Goal: Task Accomplishment & Management: Complete application form

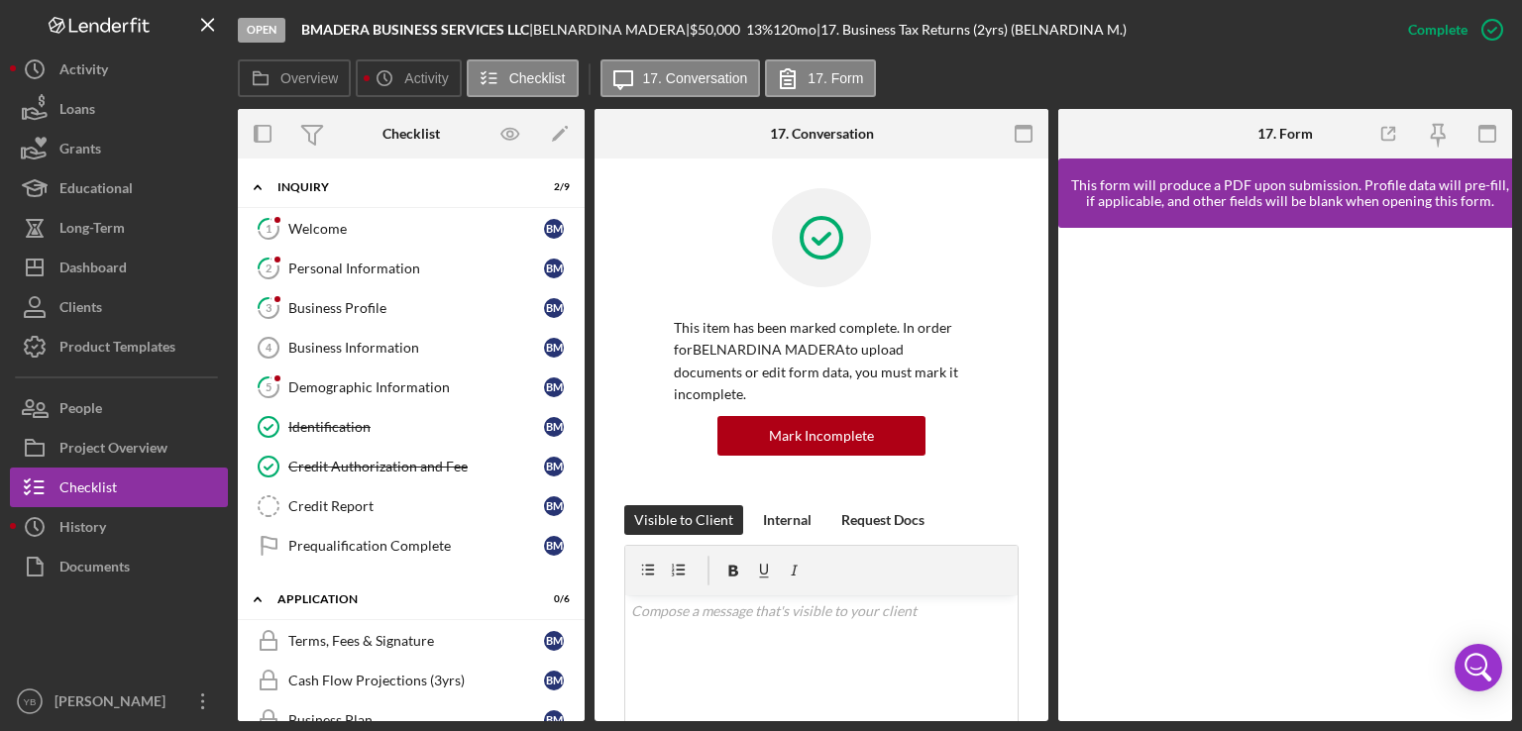
scroll to position [11, 0]
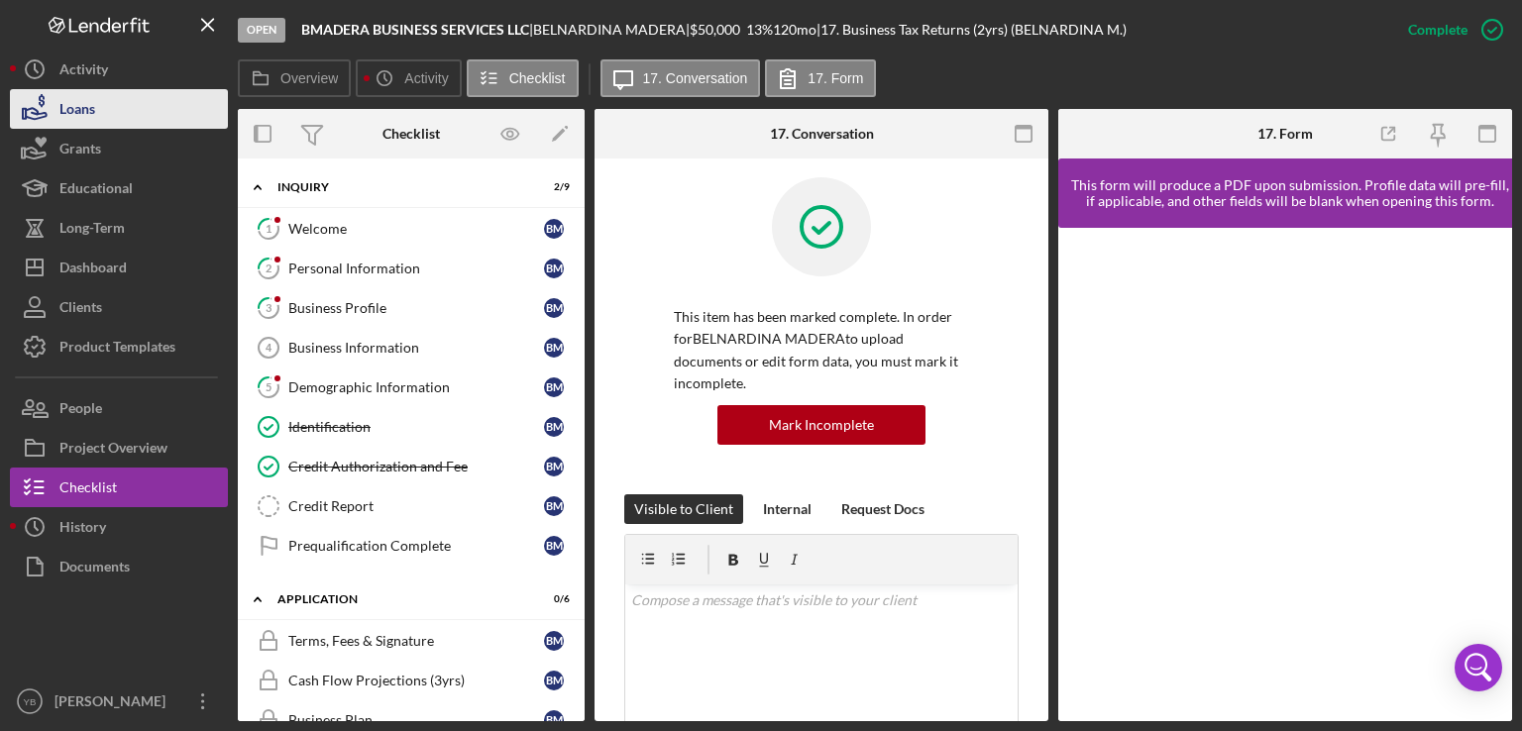
click at [75, 109] on div "Loans" at bounding box center [77, 111] width 36 height 45
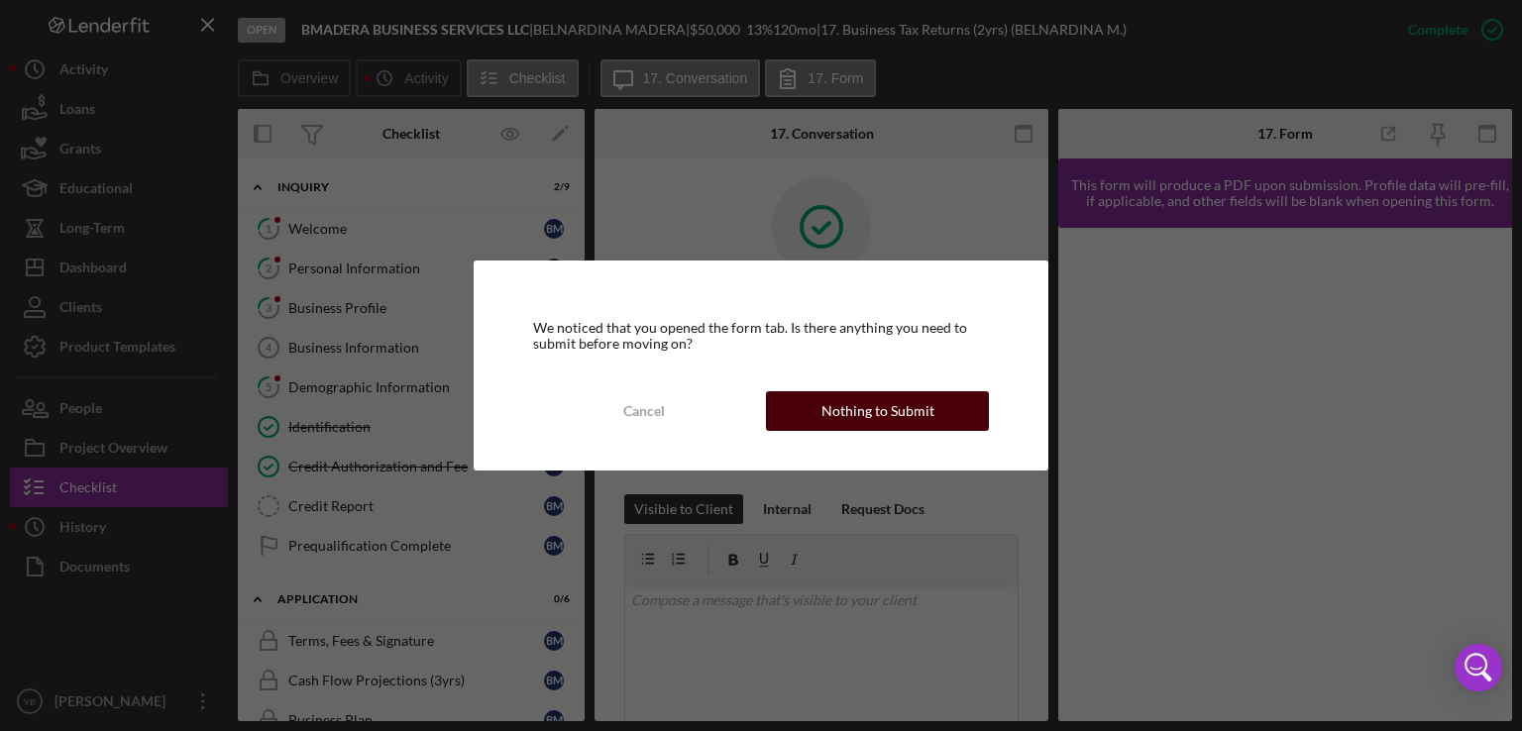
click at [810, 422] on button "Nothing to Submit" at bounding box center [877, 411] width 223 height 40
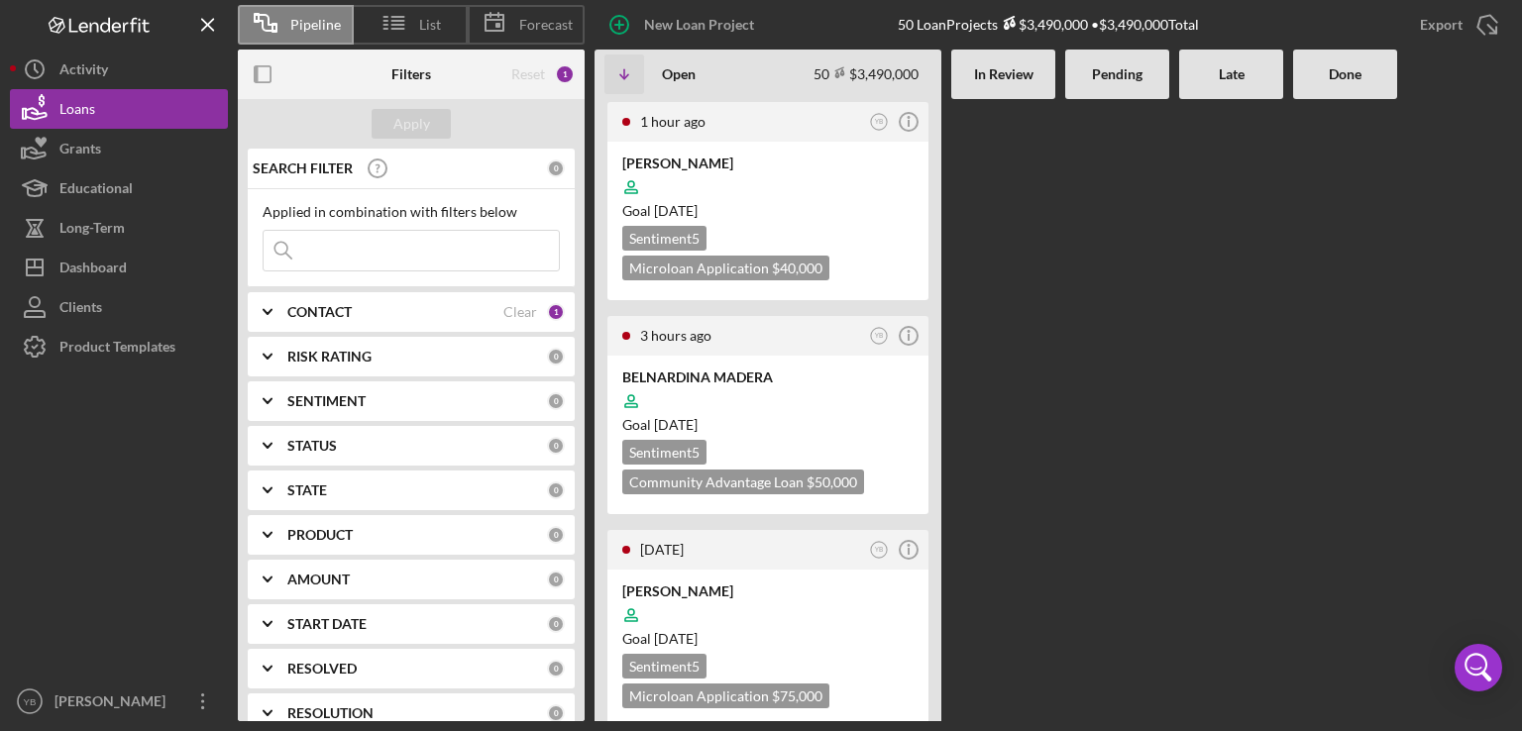
click at [1095, 413] on div at bounding box center [1117, 410] width 104 height 622
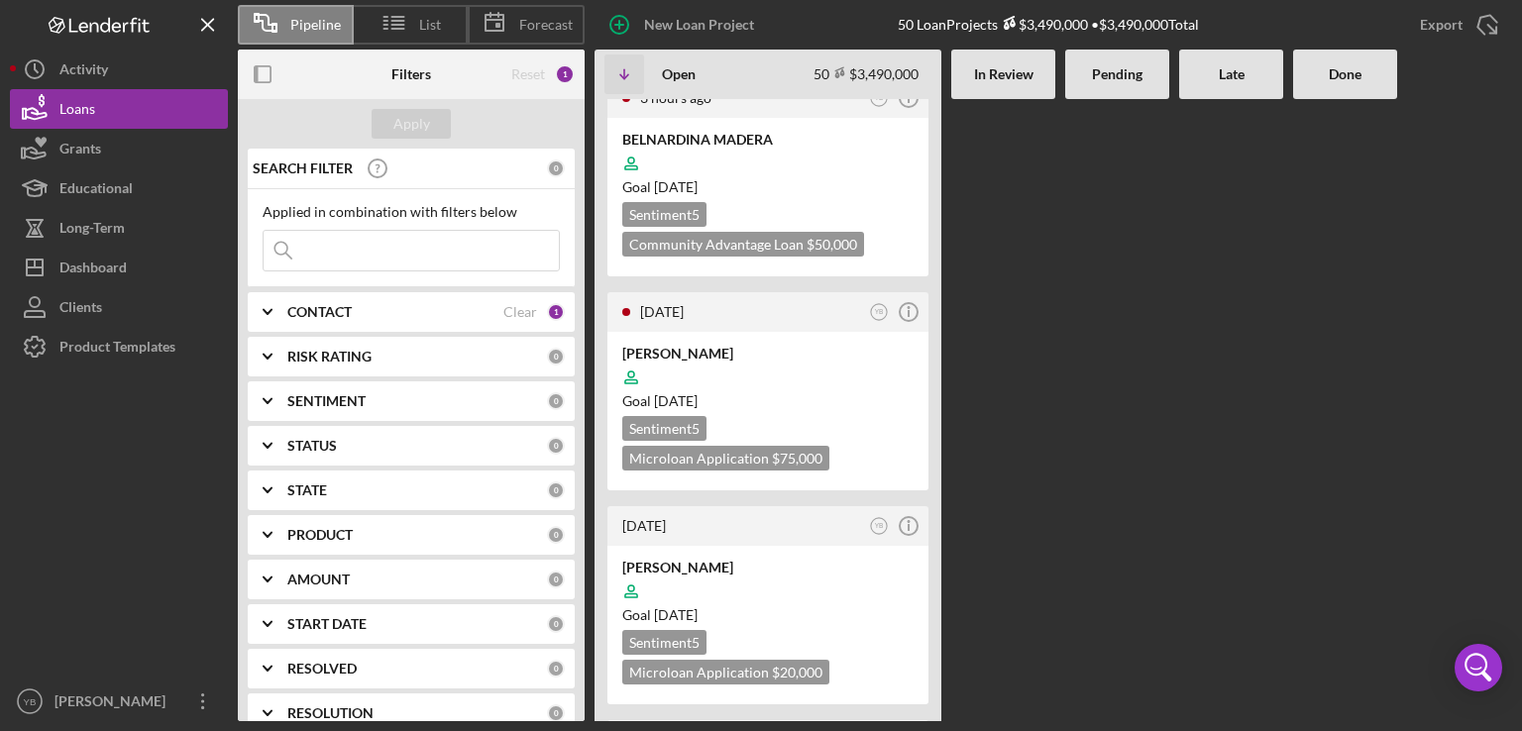
scroll to position [277, 0]
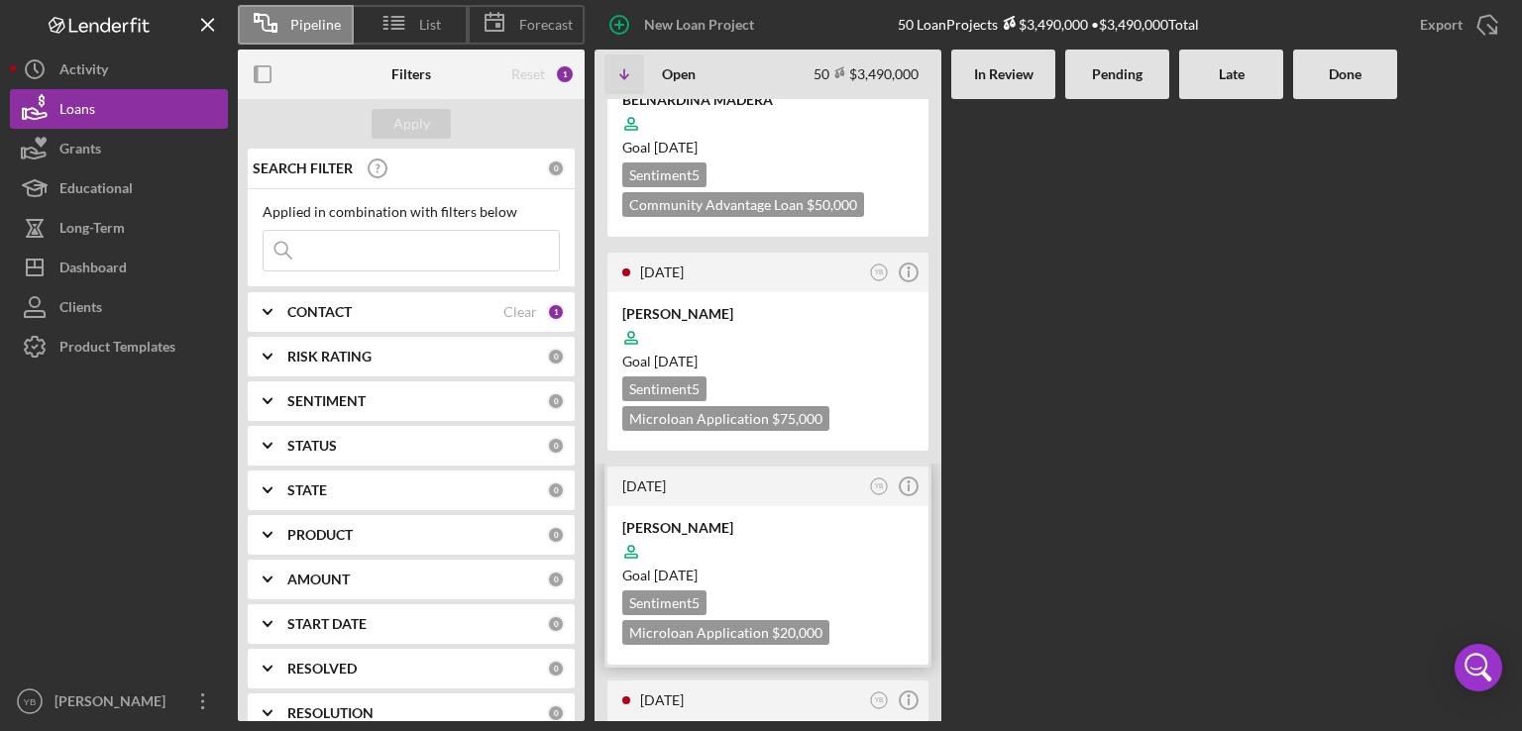
click at [841, 533] on div at bounding box center [767, 552] width 291 height 38
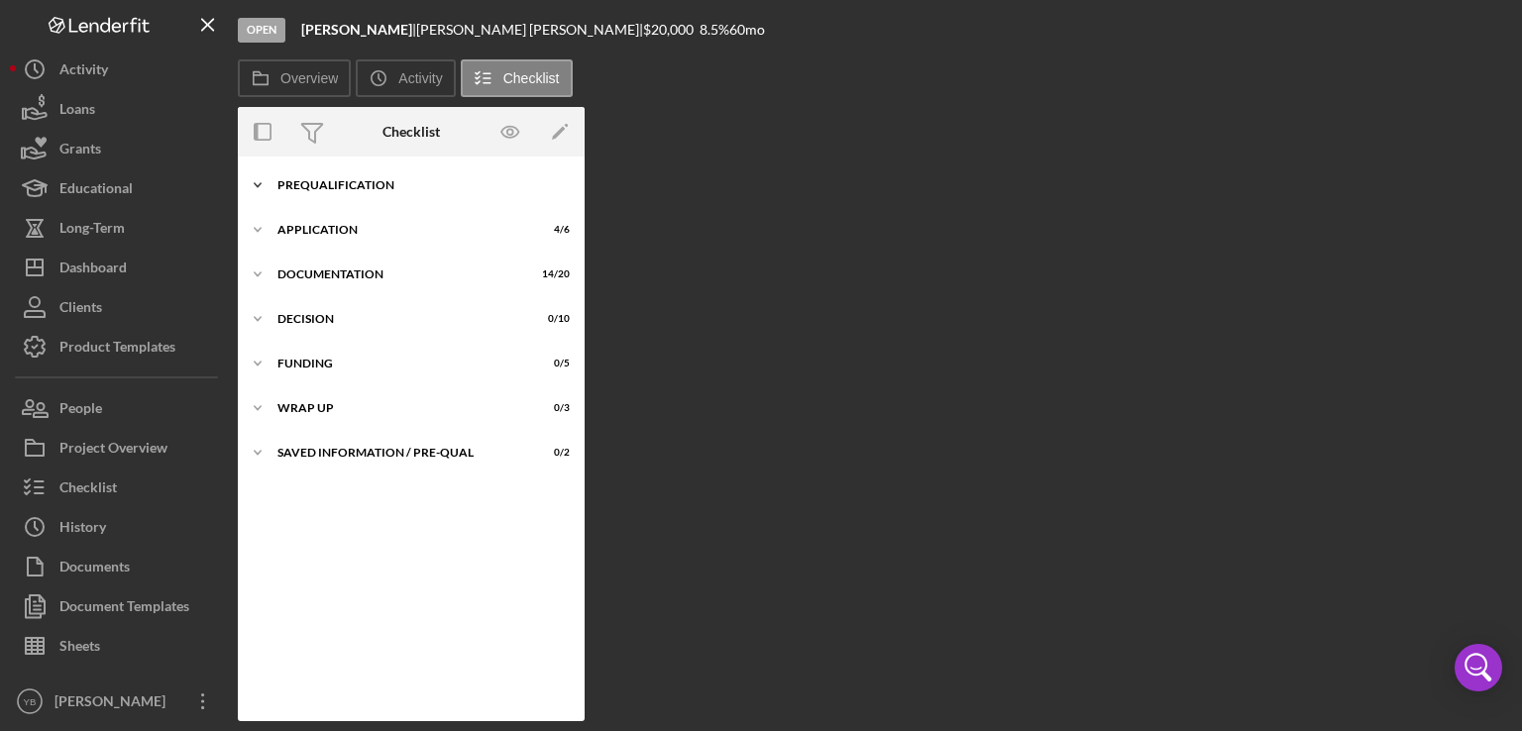
click at [361, 186] on div "Prequalification" at bounding box center [418, 185] width 282 height 12
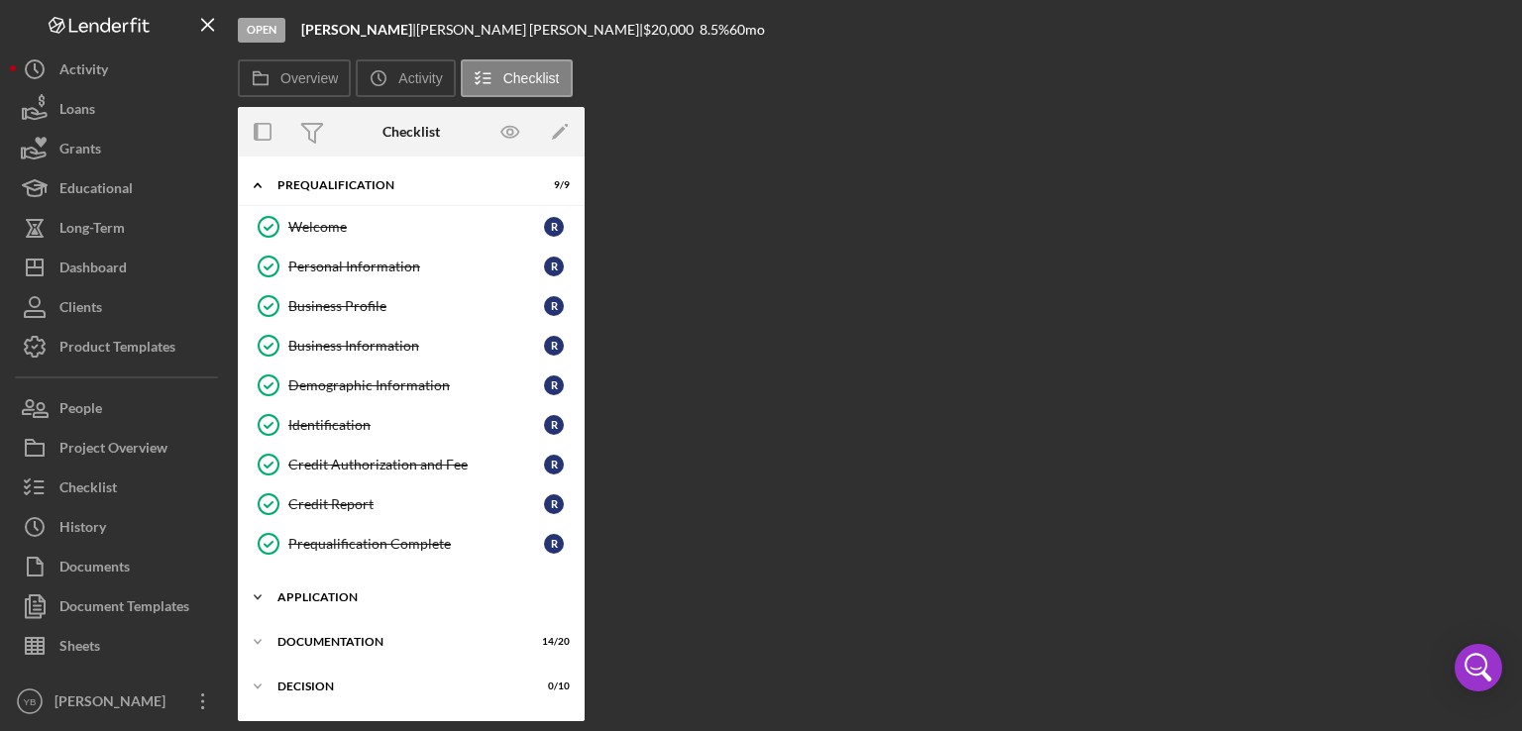
click at [325, 605] on div "Icon/Expander Application 4 / 6" at bounding box center [411, 598] width 347 height 40
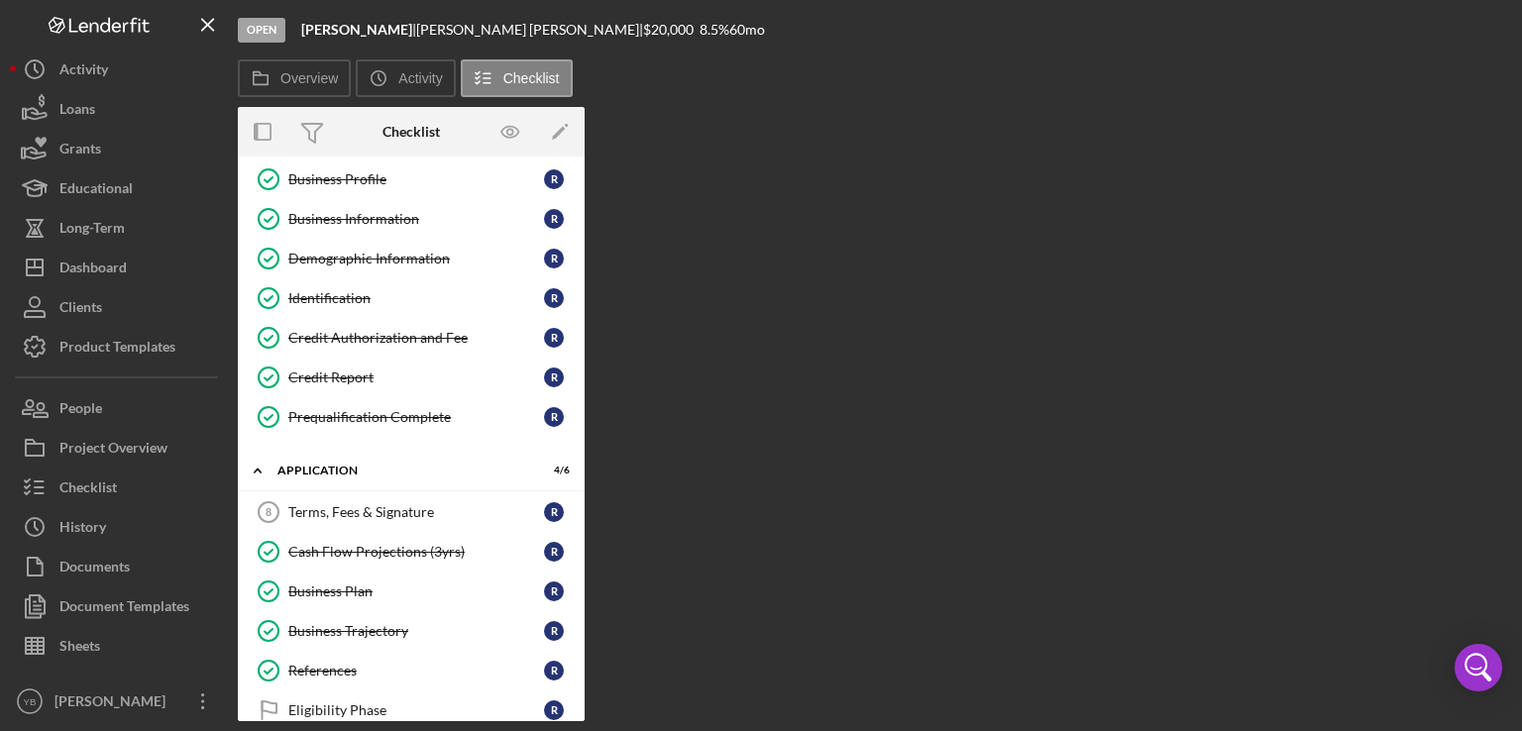
scroll to position [137, 0]
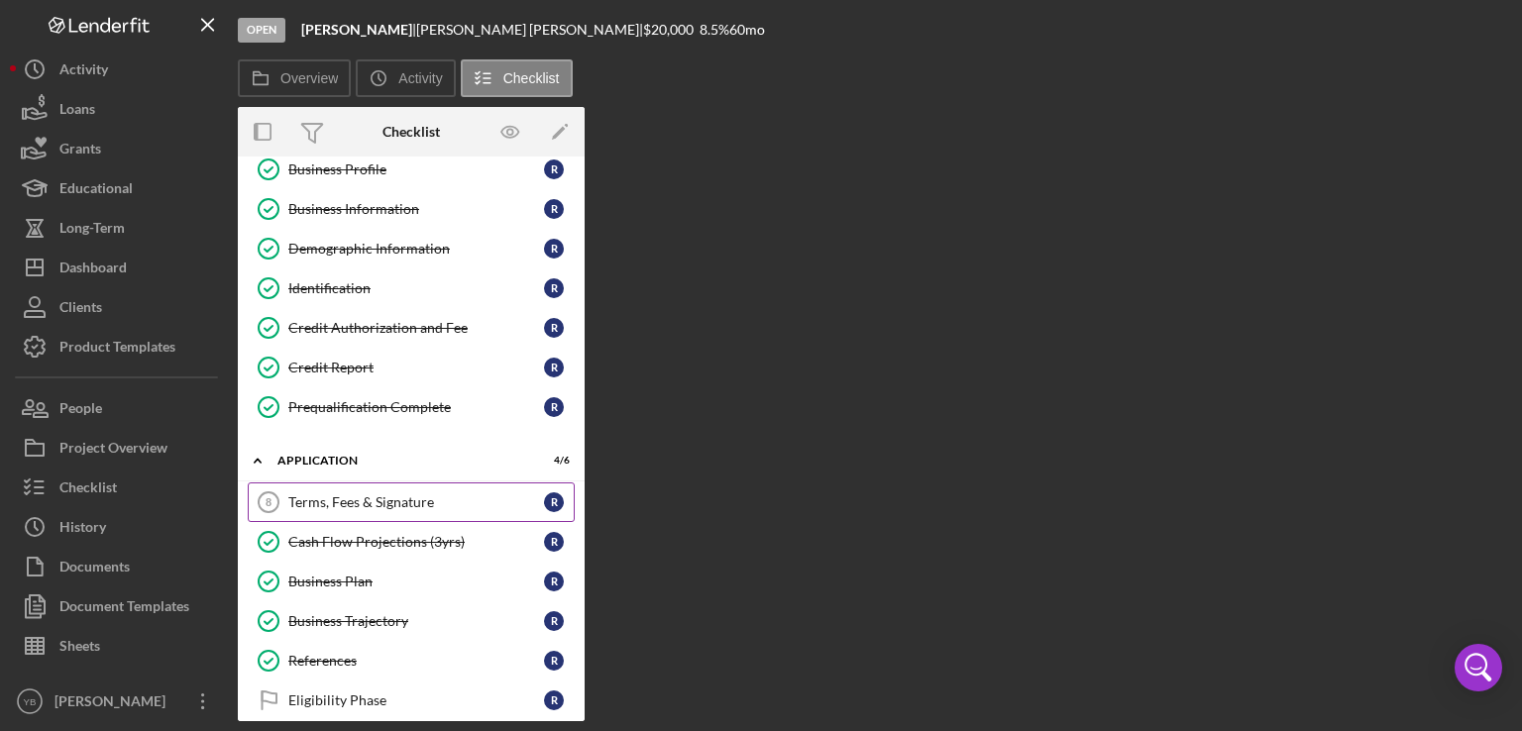
click at [377, 500] on div "Terms, Fees & Signature" at bounding box center [416, 502] width 256 height 16
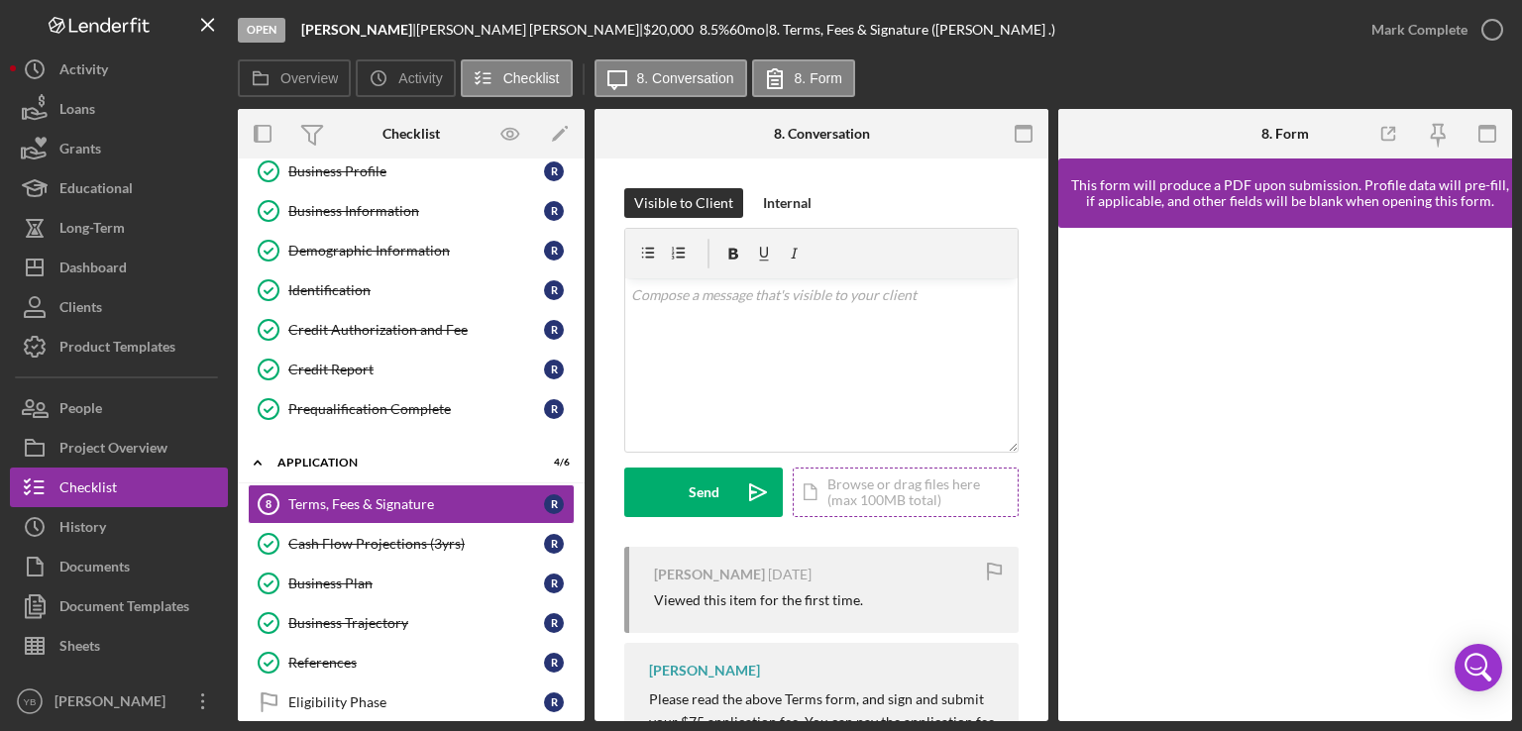
click at [896, 493] on div "Icon/Document Browse or drag files here (max 100MB total) Tap to choose files o…" at bounding box center [905, 493] width 226 height 50
click at [1434, 39] on div "Mark Complete" at bounding box center [1419, 30] width 96 height 40
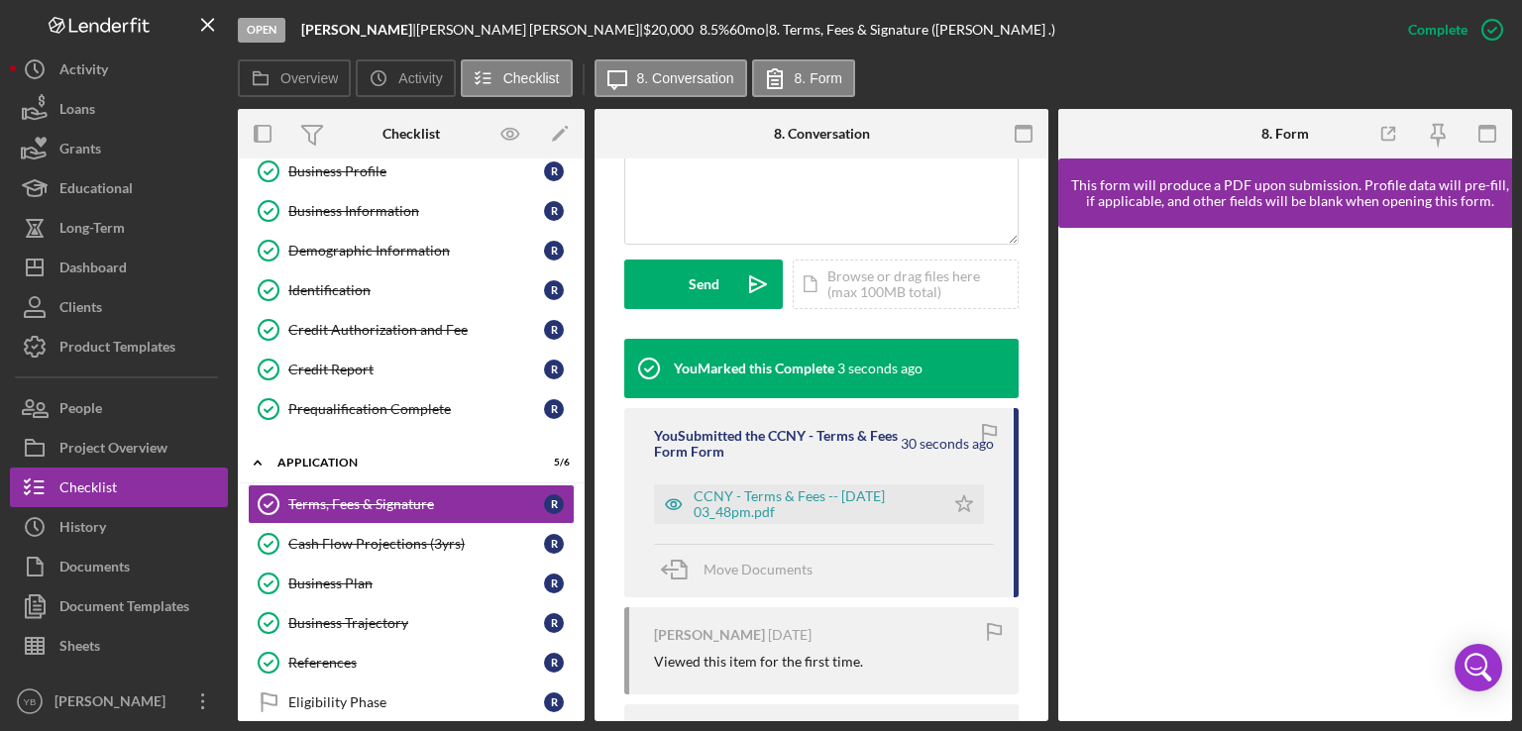
scroll to position [507, 0]
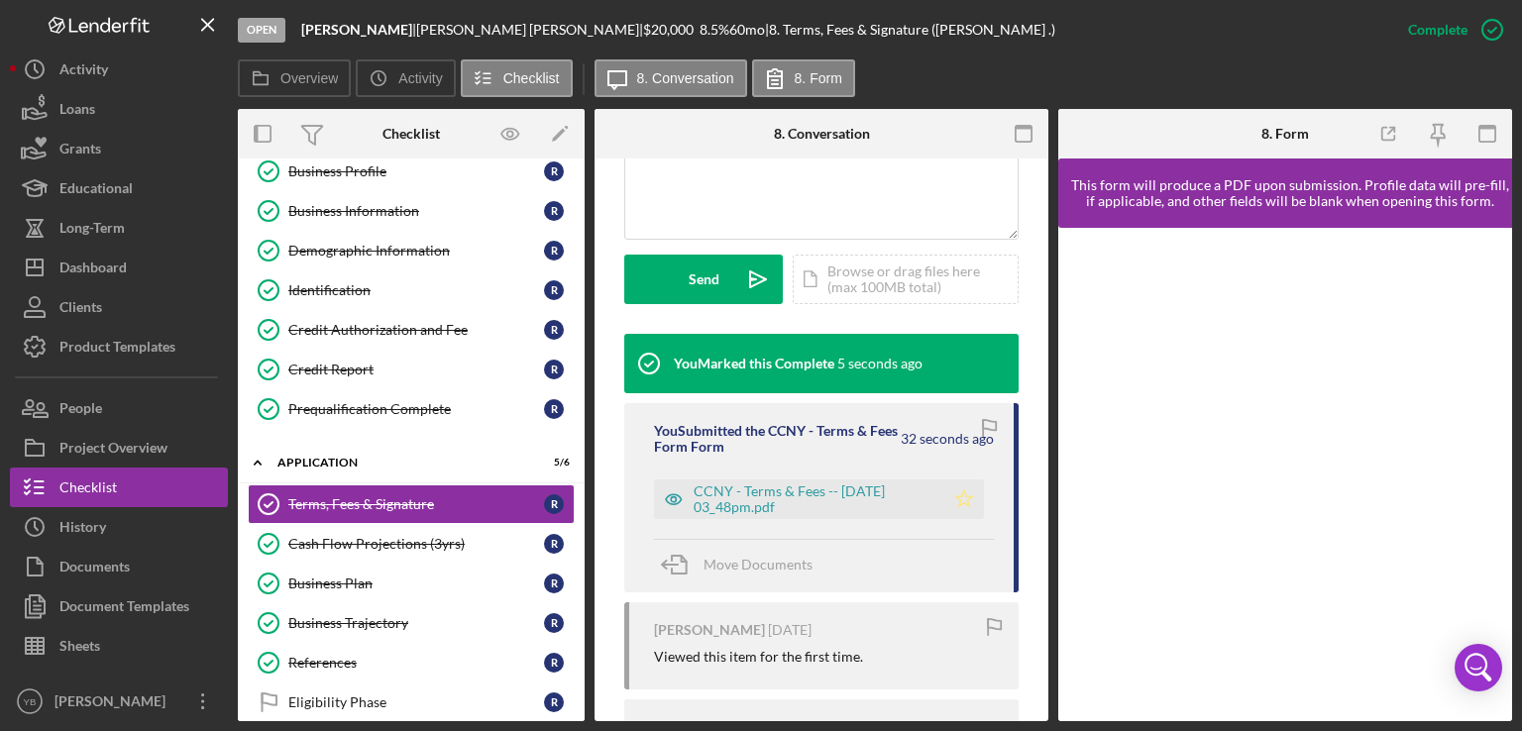
click at [955, 495] on icon "Icon/Star" at bounding box center [964, 499] width 40 height 40
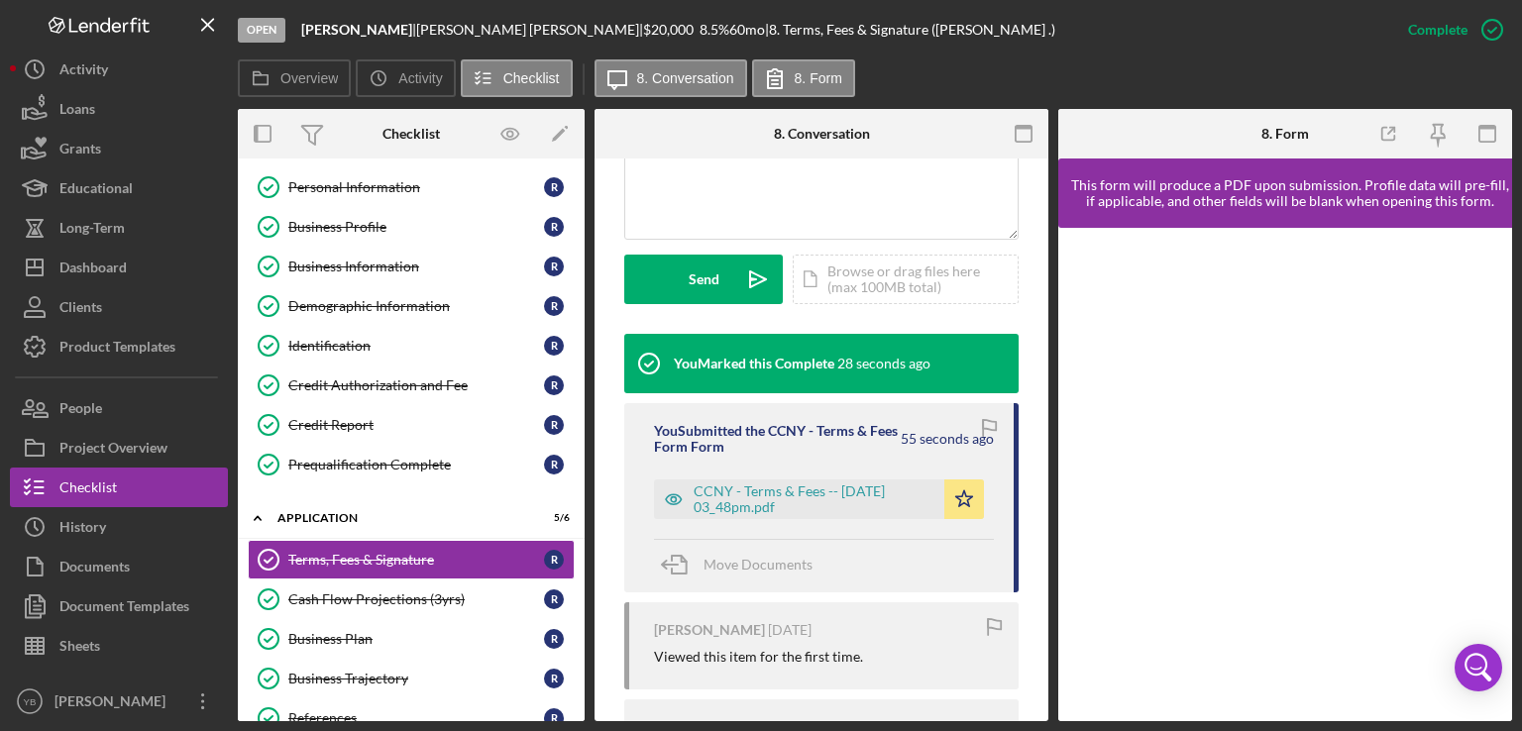
scroll to position [0, 0]
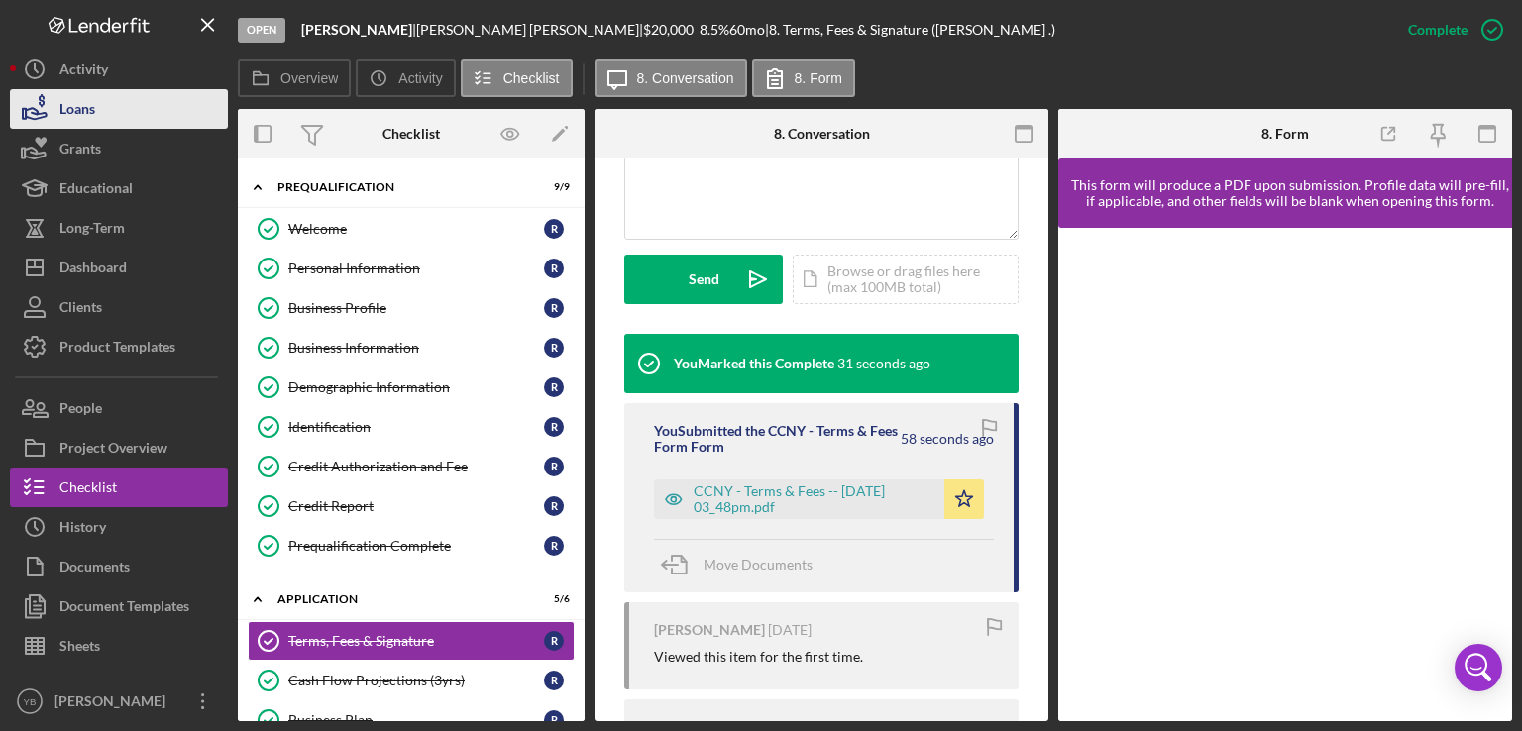
click at [131, 106] on button "Loans" at bounding box center [119, 109] width 218 height 40
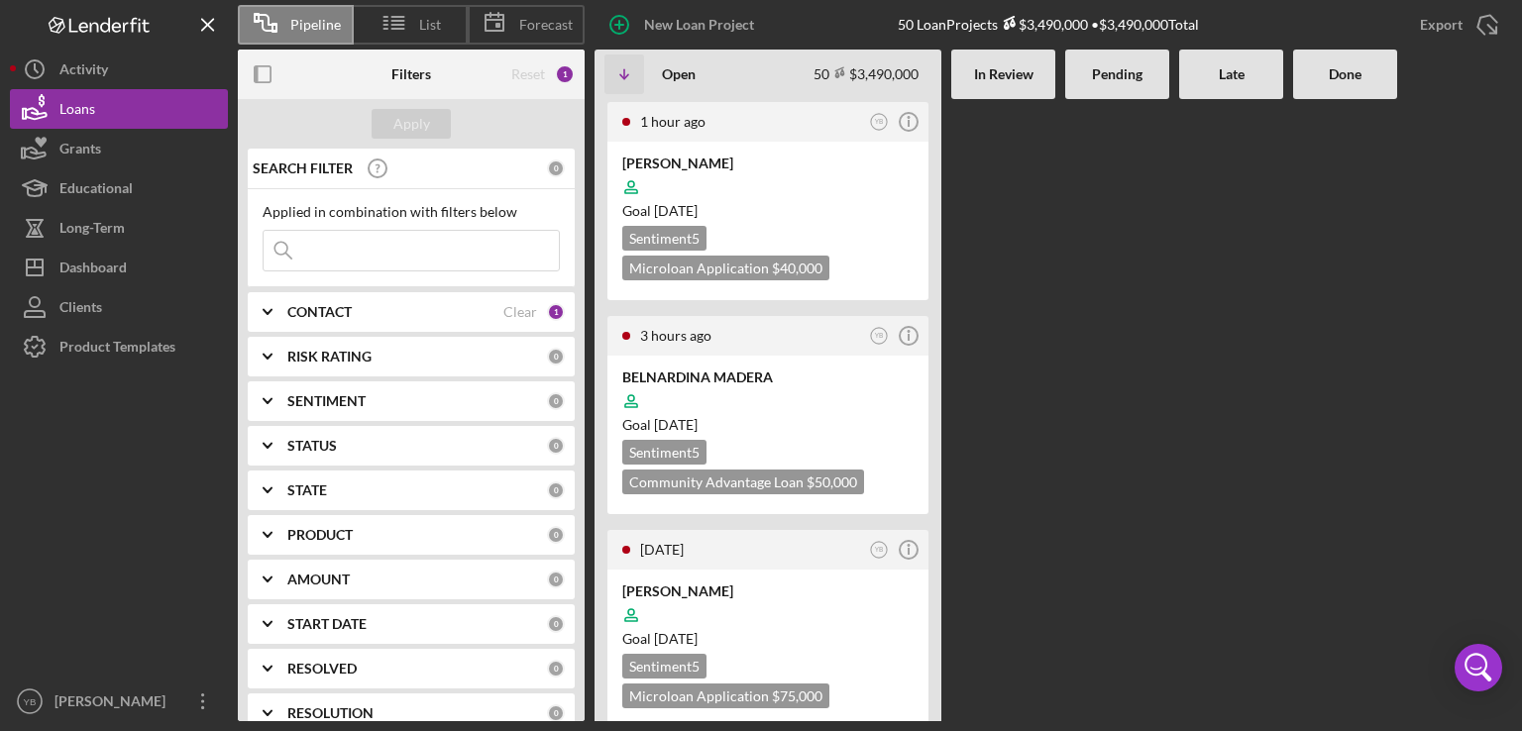
click at [1092, 352] on div at bounding box center [1117, 410] width 104 height 622
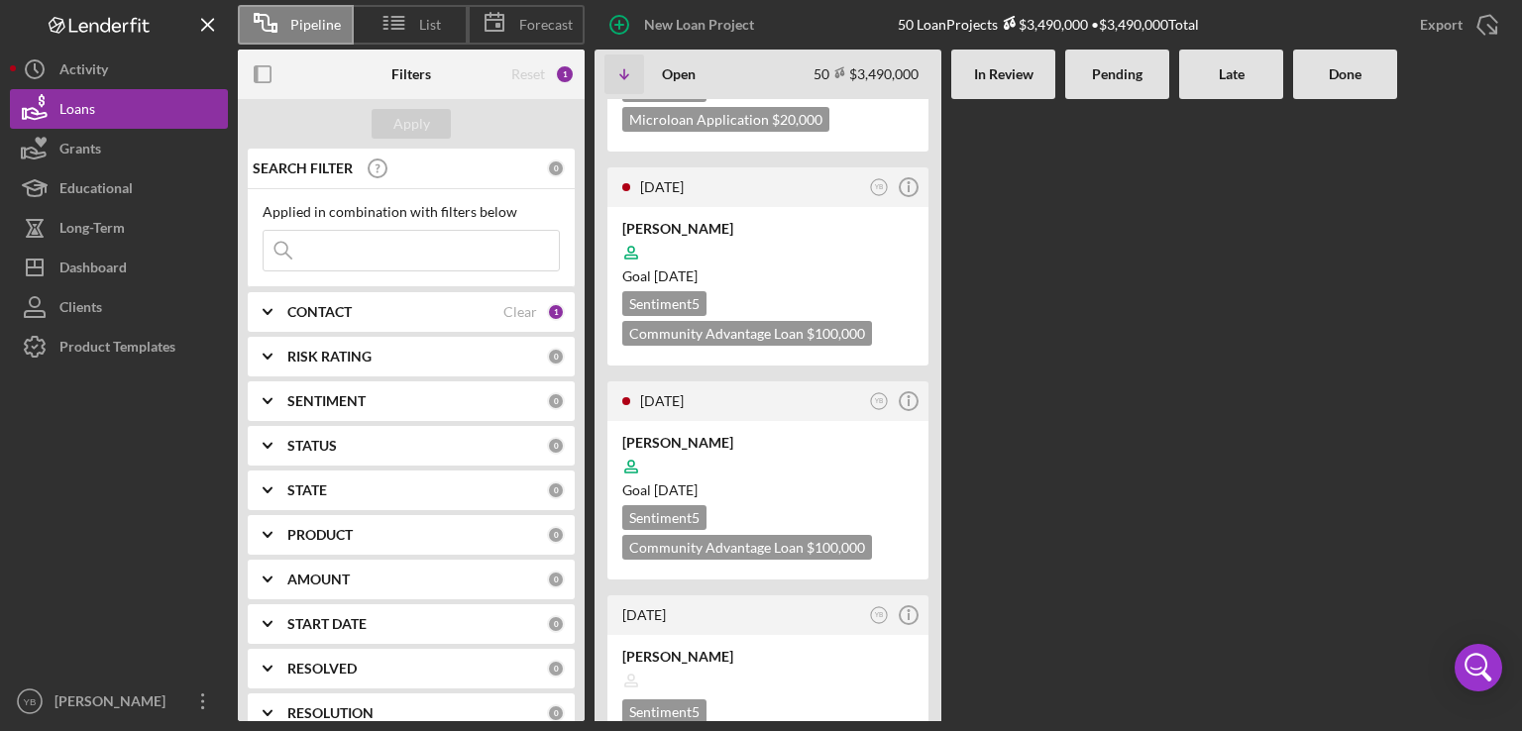
scroll to position [792, 0]
click at [860, 255] on div at bounding box center [767, 251] width 291 height 38
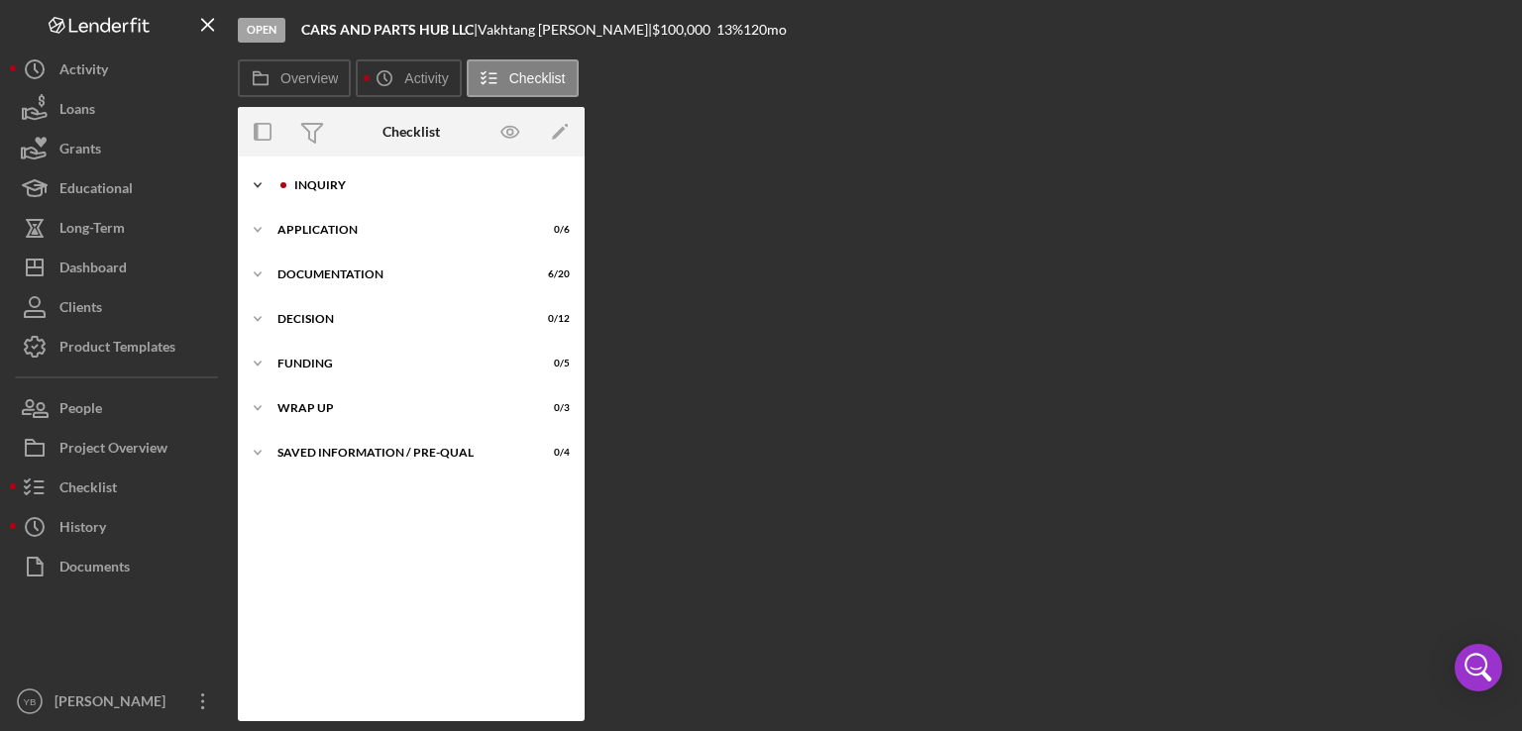
click at [330, 190] on div "Inquiry" at bounding box center [426, 185] width 265 height 12
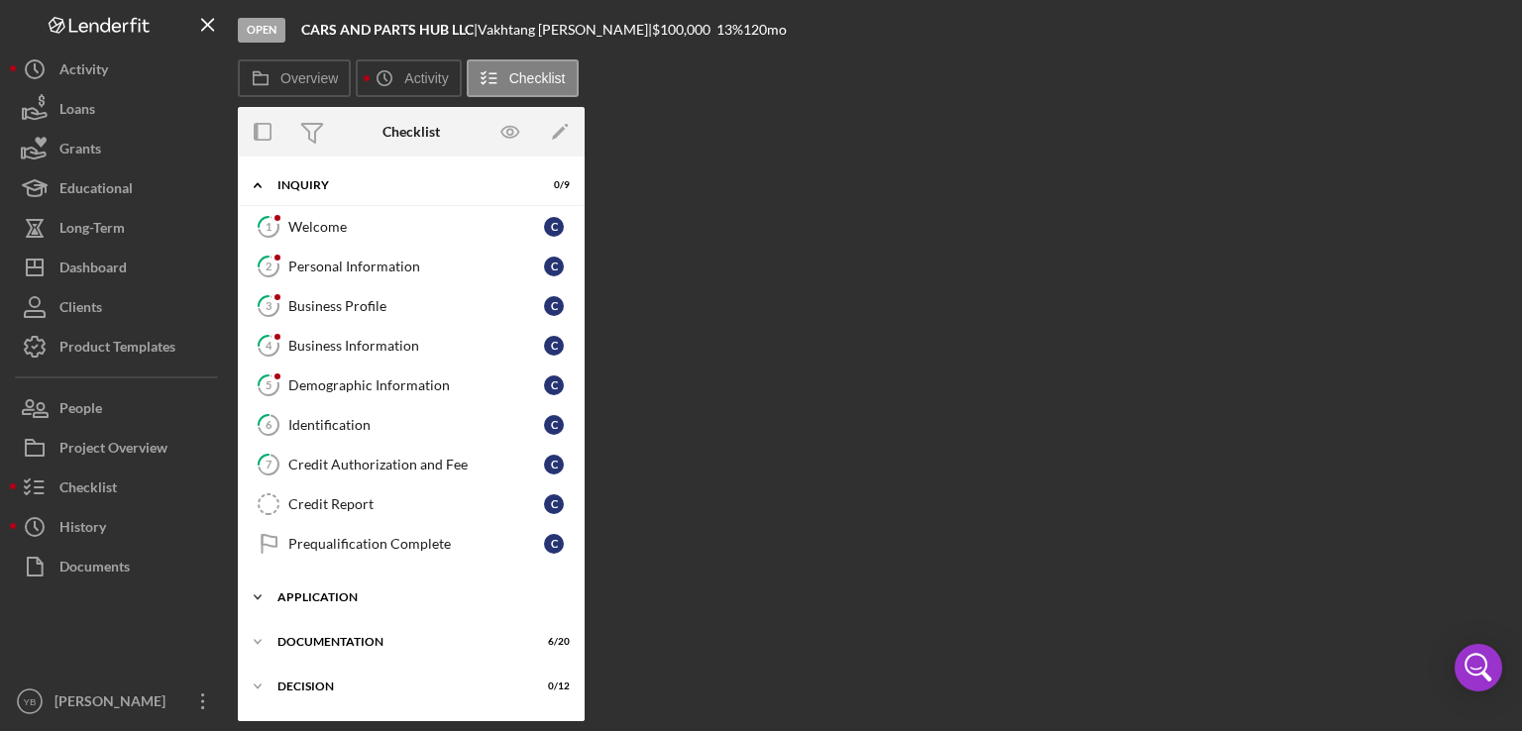
click at [324, 593] on div "Application" at bounding box center [418, 597] width 282 height 12
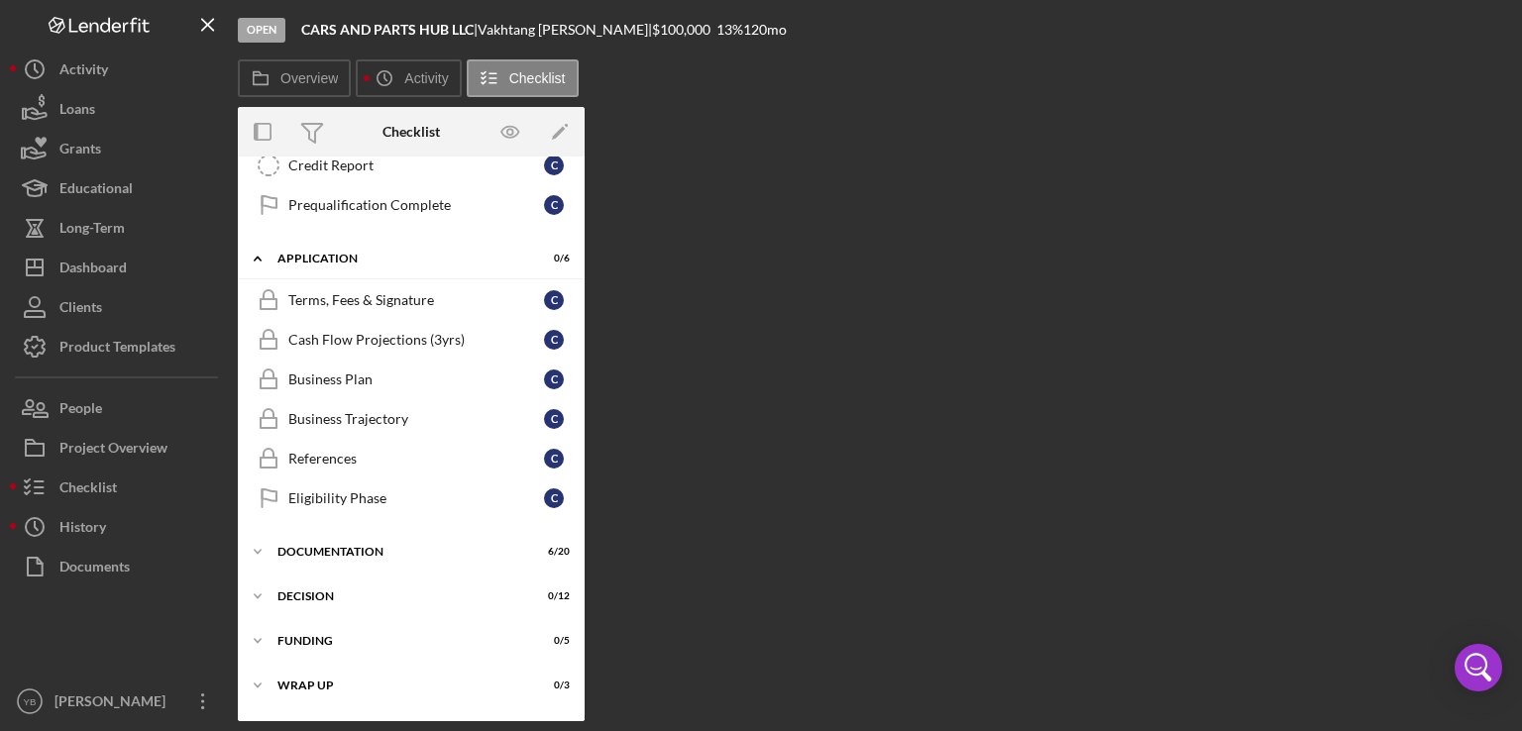
scroll to position [372, 0]
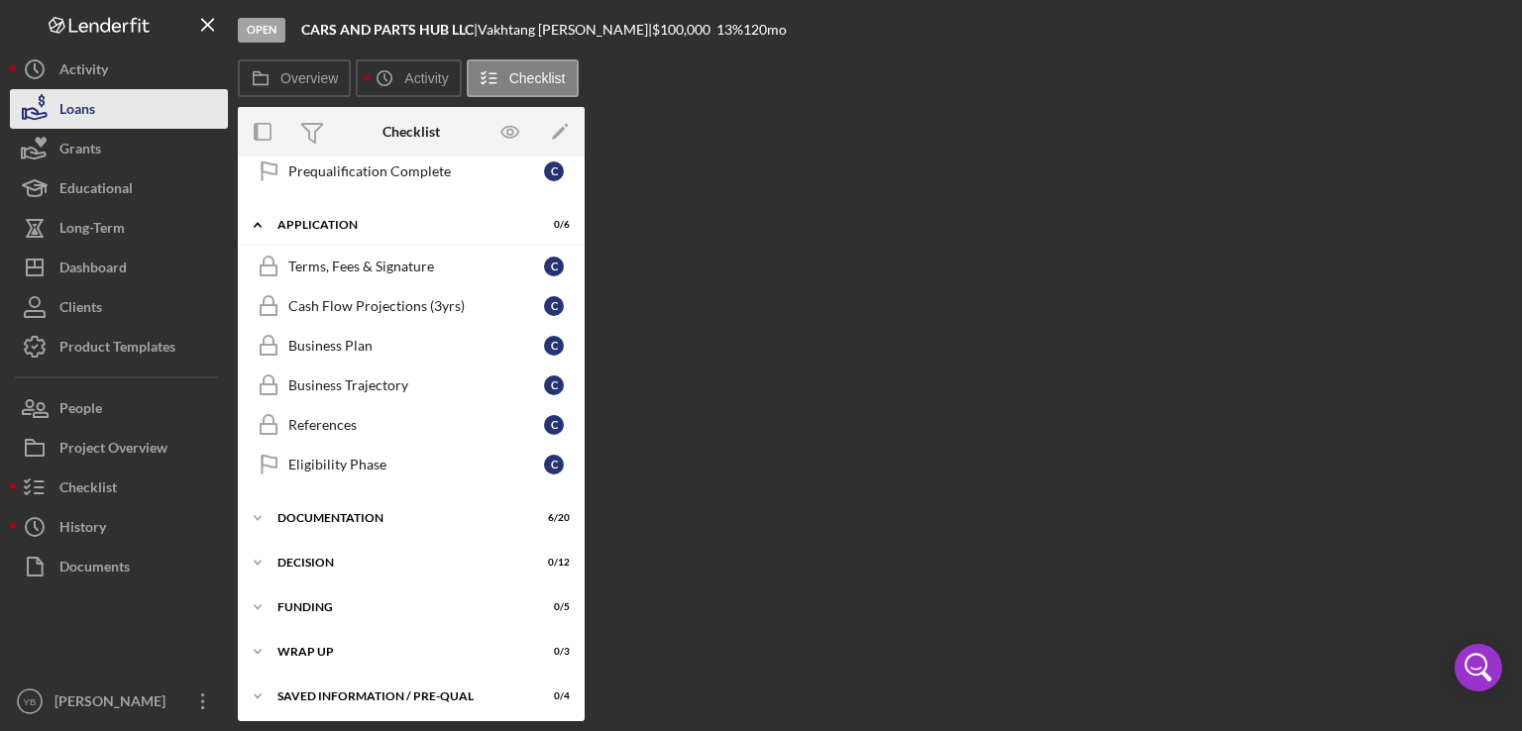
click at [89, 98] on div "Loans" at bounding box center [77, 111] width 36 height 45
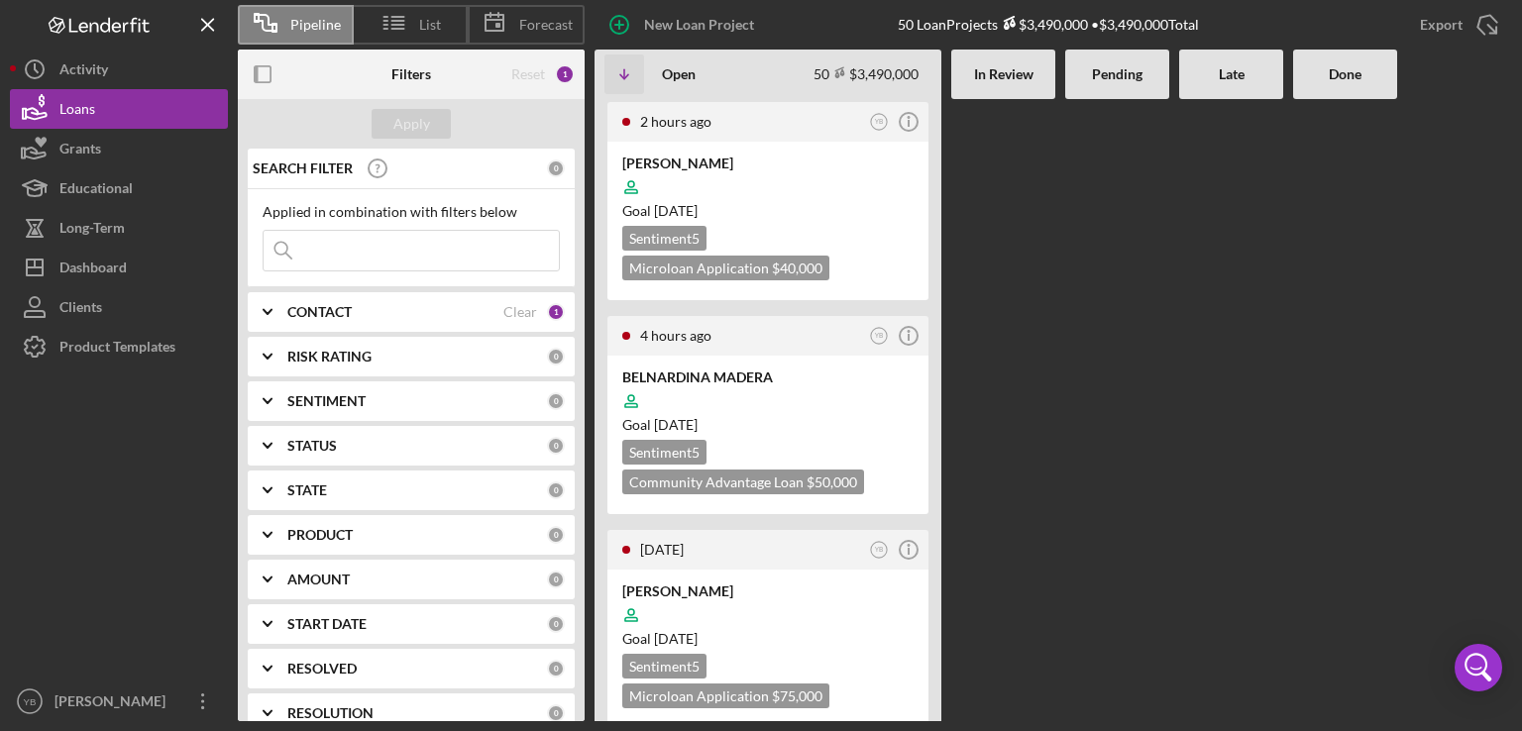
click at [1026, 279] on Review at bounding box center [1003, 410] width 104 height 622
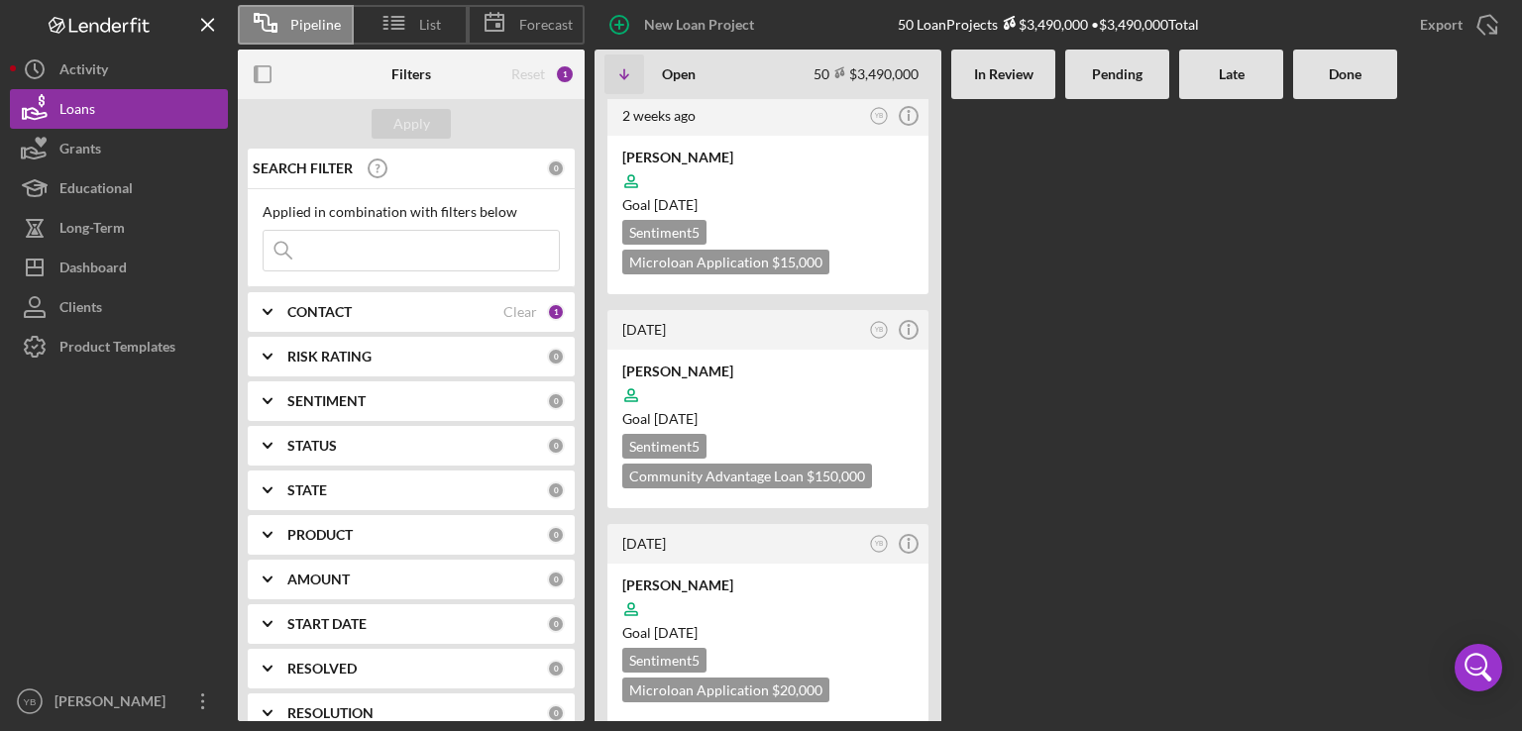
scroll to position [3130, 0]
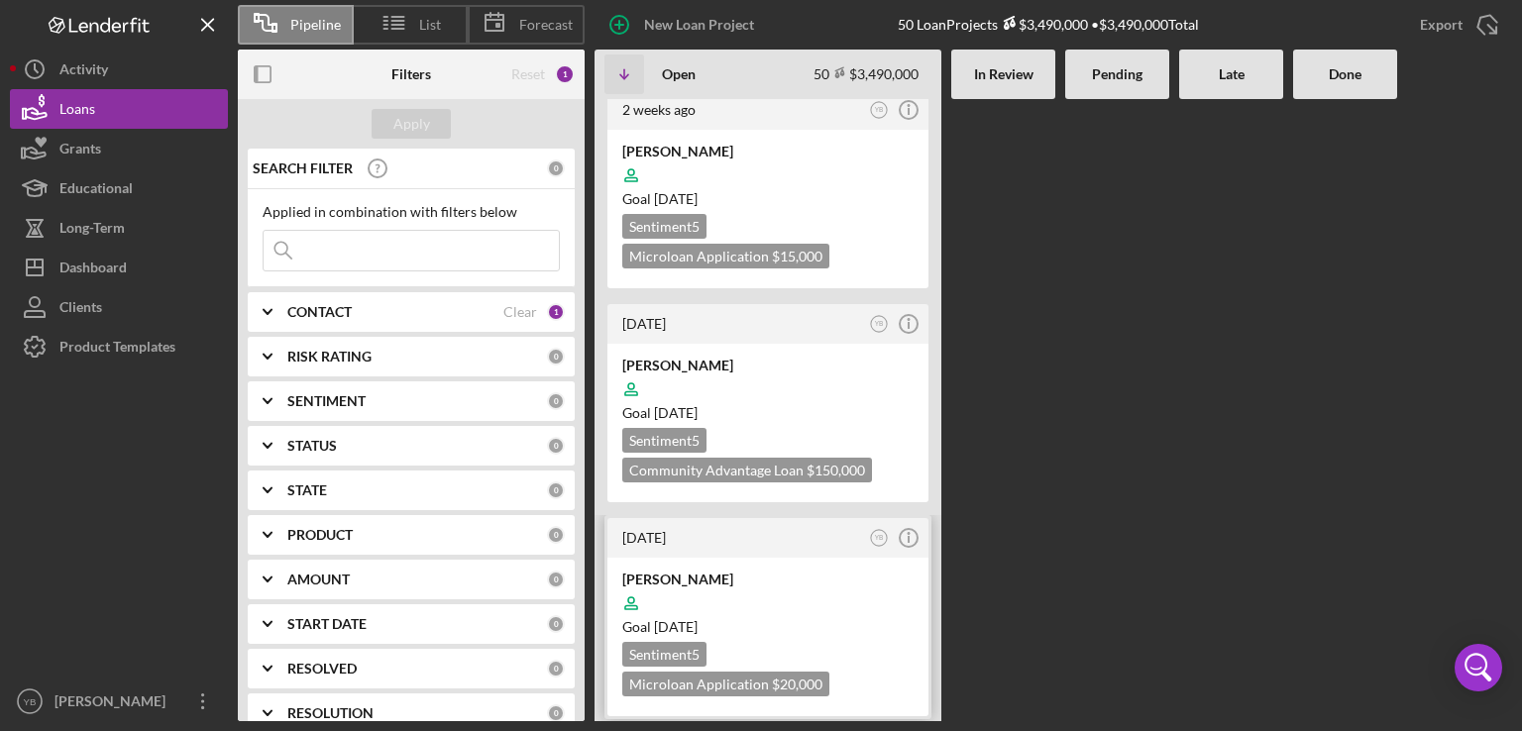
click at [830, 584] on div at bounding box center [767, 603] width 291 height 38
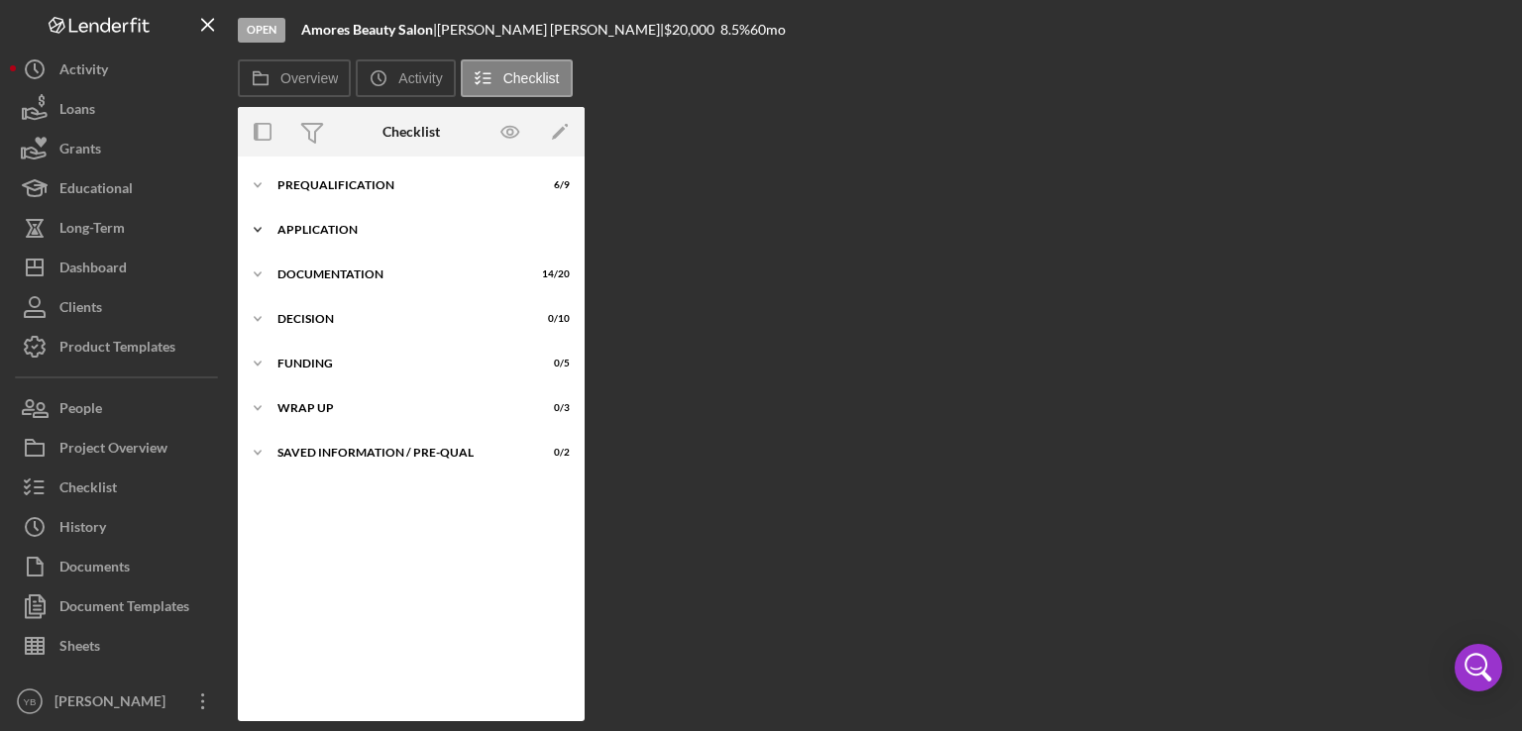
click at [314, 229] on div "Application" at bounding box center [418, 230] width 282 height 12
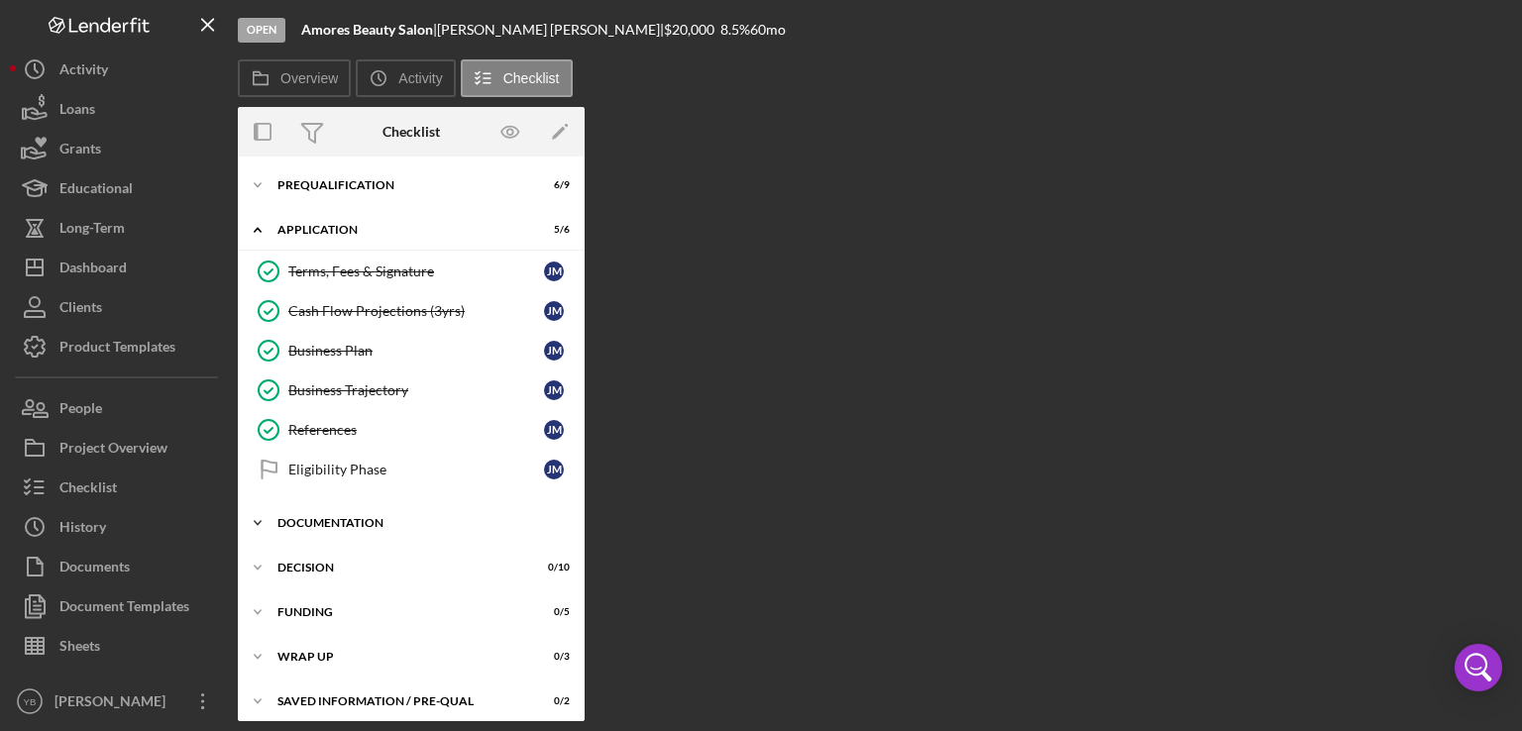
click at [361, 517] on div "Documentation" at bounding box center [418, 523] width 282 height 12
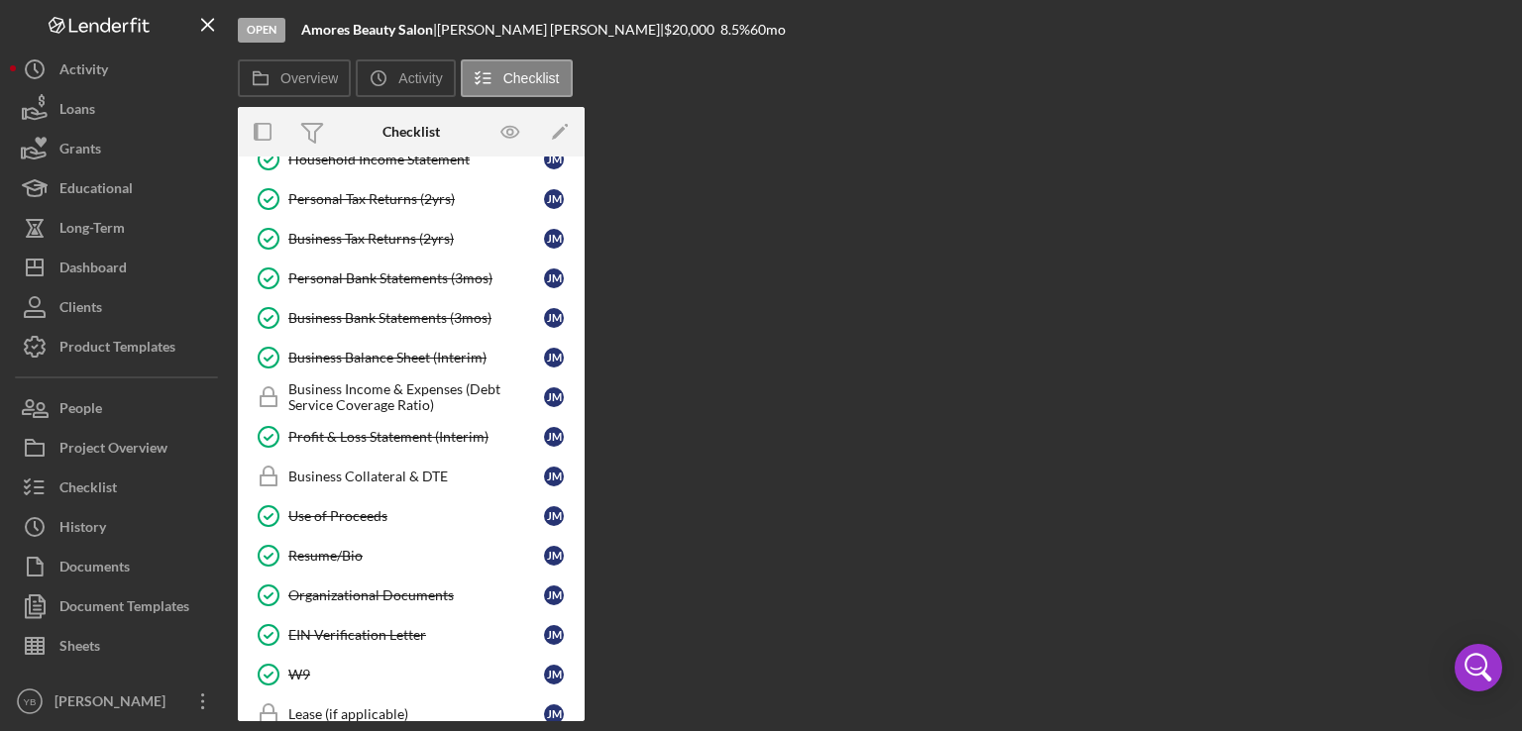
scroll to position [499, 0]
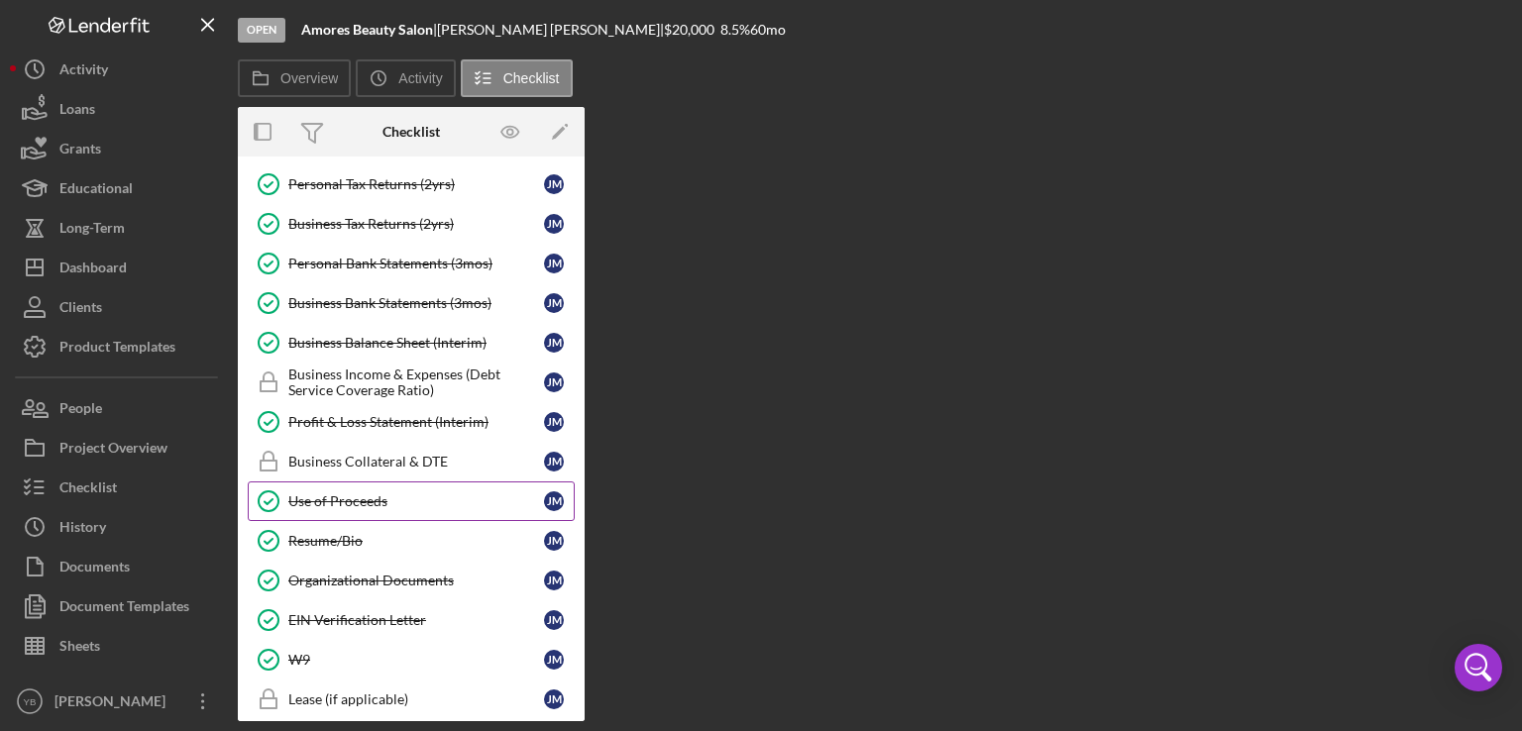
click at [349, 496] on div "Use of Proceeds" at bounding box center [416, 501] width 256 height 16
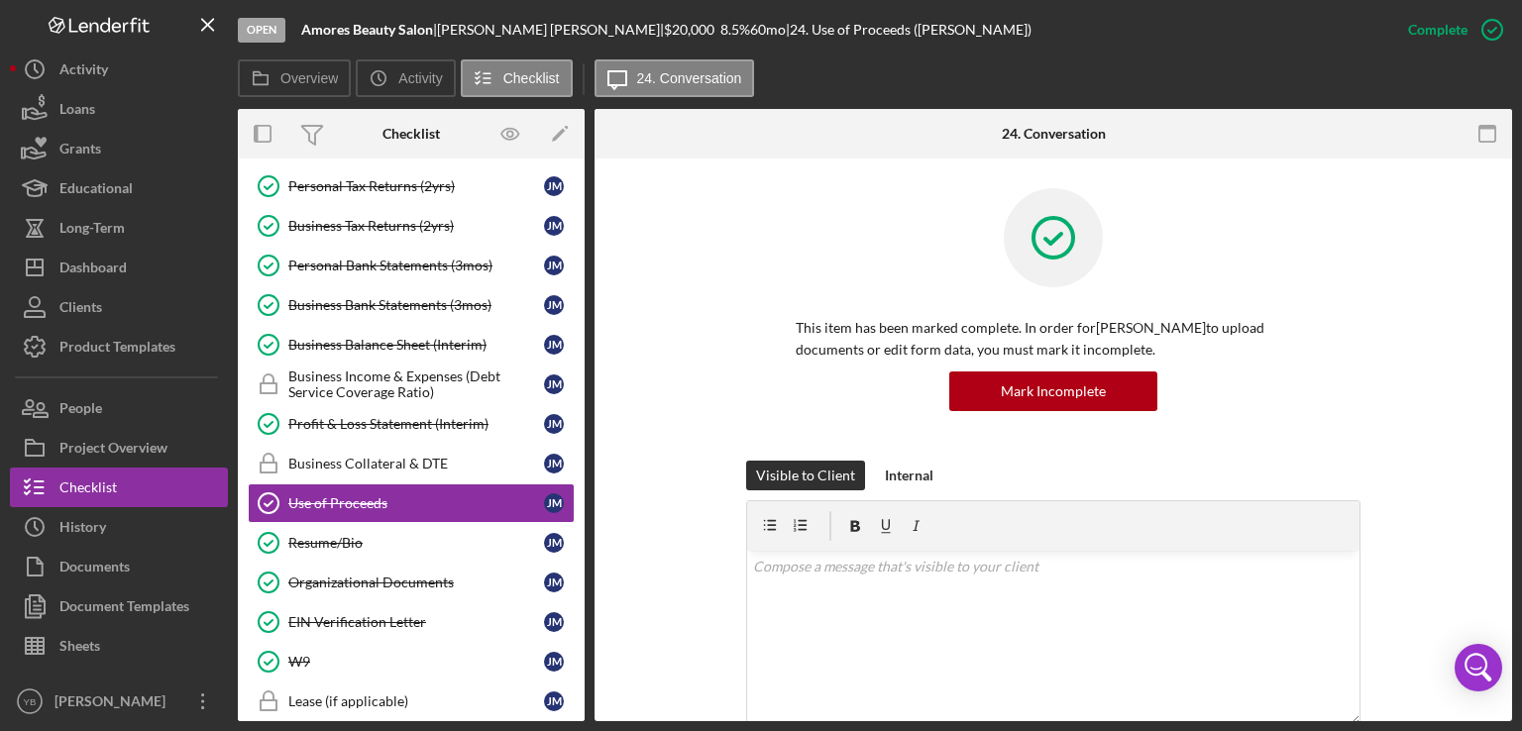
click at [1355, 260] on div "This item has been marked complete. In order for [PERSON_NAME] to upload docume…" at bounding box center [1053, 324] width 614 height 272
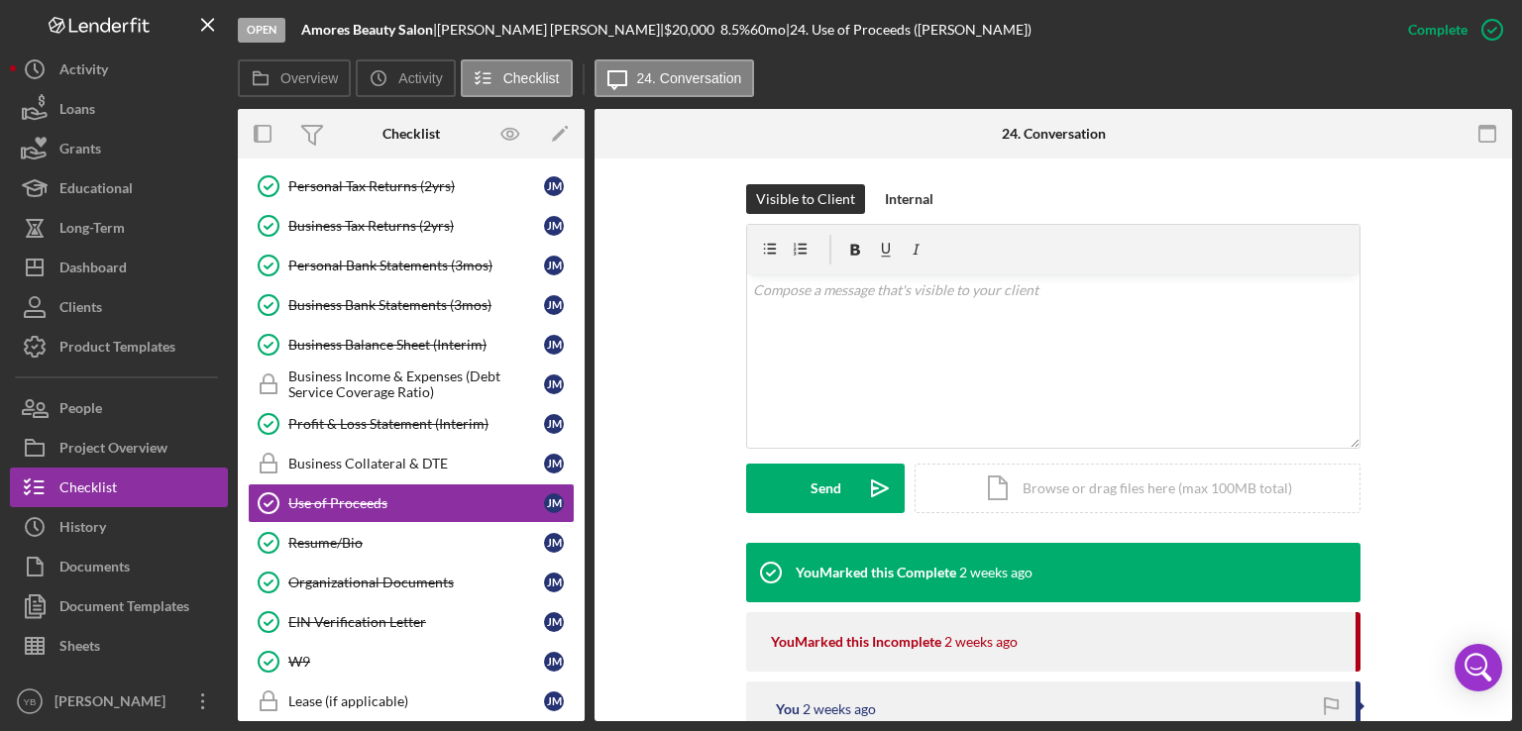
scroll to position [475, 0]
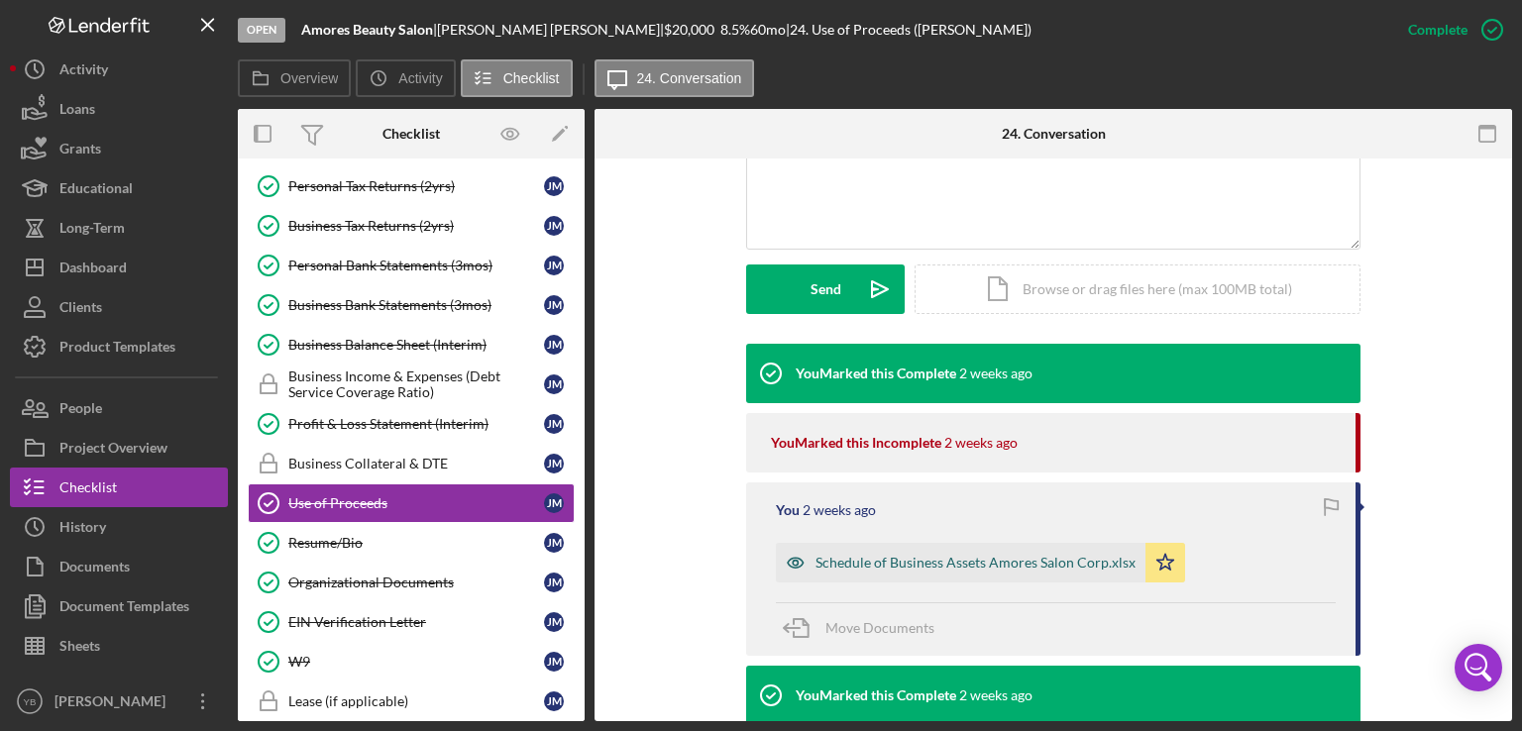
click at [914, 569] on div "Schedule of Business Assets Amores Salon Corp.xlsx" at bounding box center [975, 563] width 320 height 16
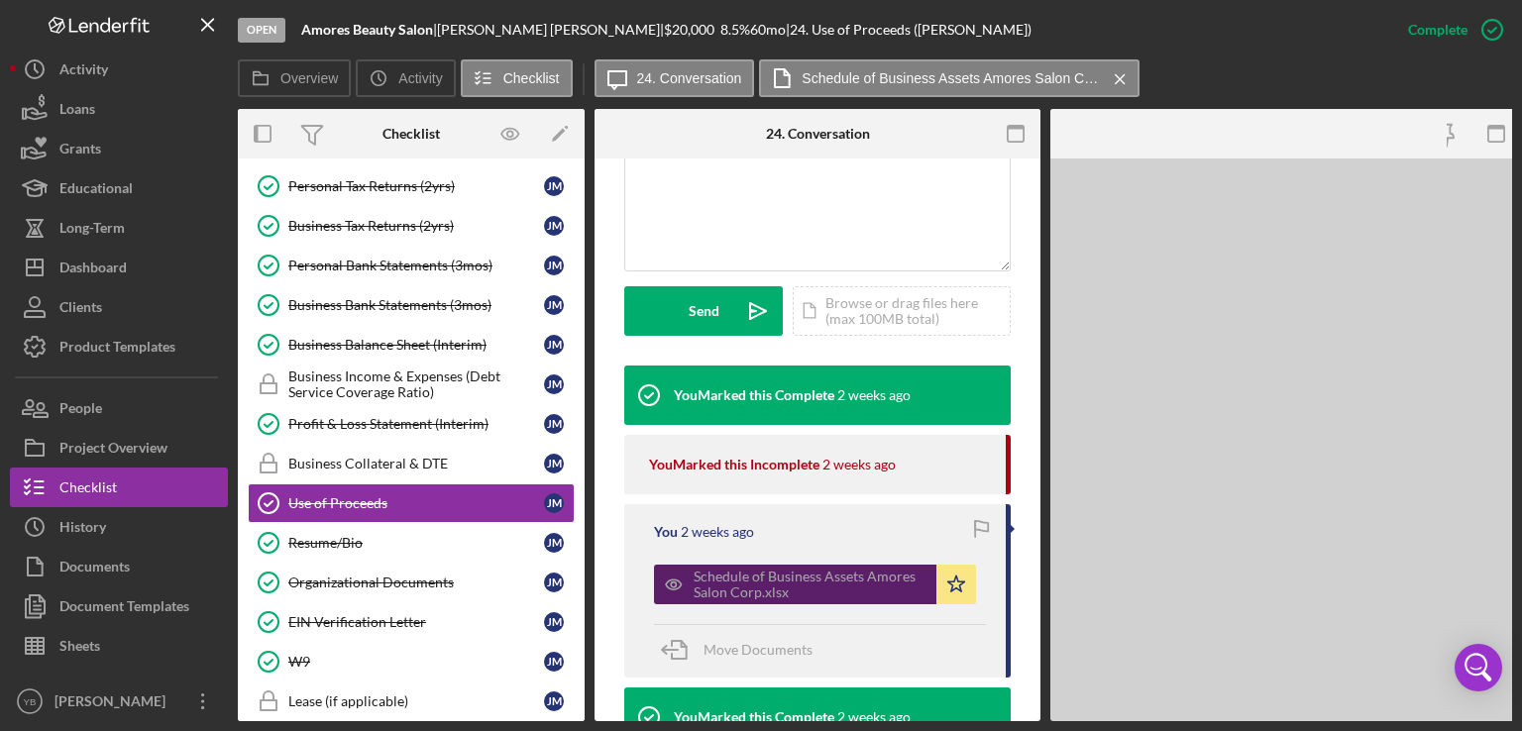
scroll to position [497, 0]
